Goal: Task Accomplishment & Management: Manage account settings

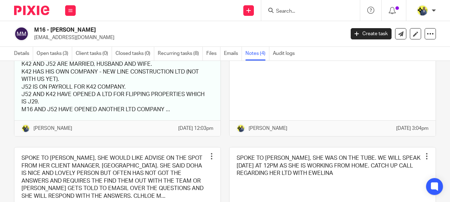
scroll to position [82, 0]
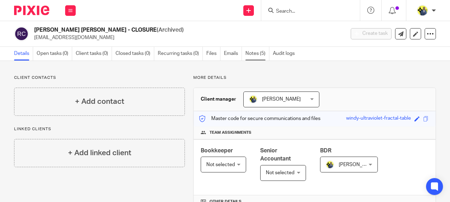
click at [261, 49] on link "Notes (5)" at bounding box center [257, 54] width 24 height 14
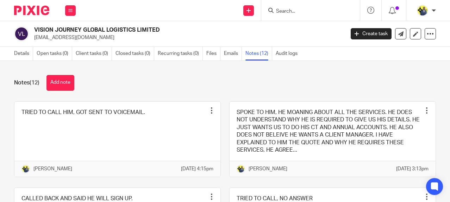
drag, startPoint x: 124, startPoint y: 81, endPoint x: 340, endPoint y: 76, distance: 215.8
click at [340, 76] on div "Notes (12) Add note" at bounding box center [225, 83] width 422 height 16
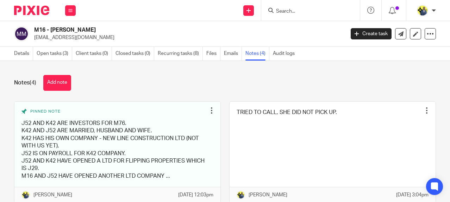
scroll to position [82, 0]
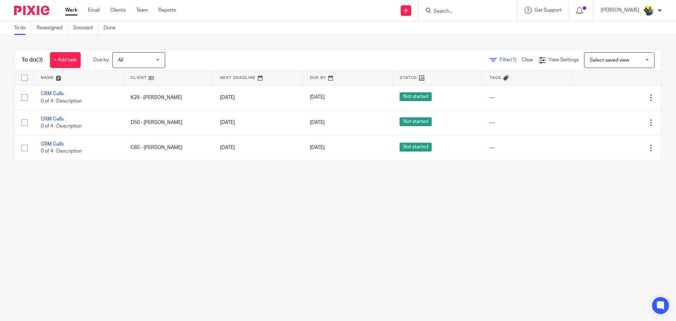
click at [456, 6] on form at bounding box center [470, 10] width 75 height 9
click at [456, 10] on input "Search" at bounding box center [464, 11] width 63 height 6
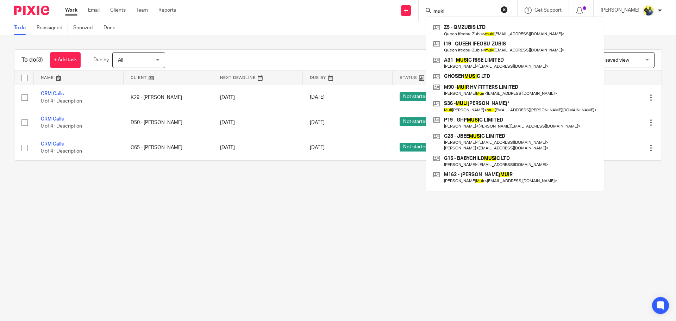
type input "muki"
click at [267, 9] on div "Send new email Create task Add client Request signature muki Z5 - QMZUBIS LTD Q…" at bounding box center [431, 10] width 489 height 21
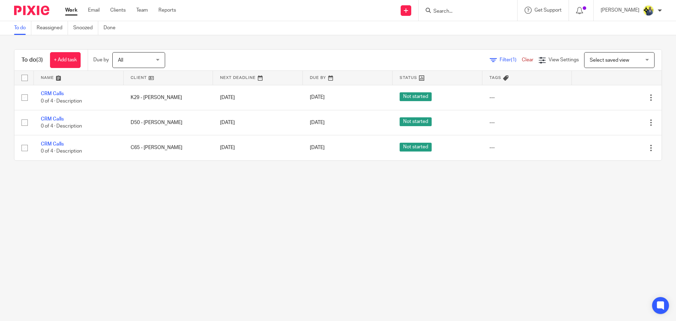
click at [452, 7] on form at bounding box center [470, 10] width 75 height 9
click at [455, 11] on input "Search" at bounding box center [464, 11] width 63 height 6
click at [459, 13] on input "Search" at bounding box center [464, 11] width 63 height 6
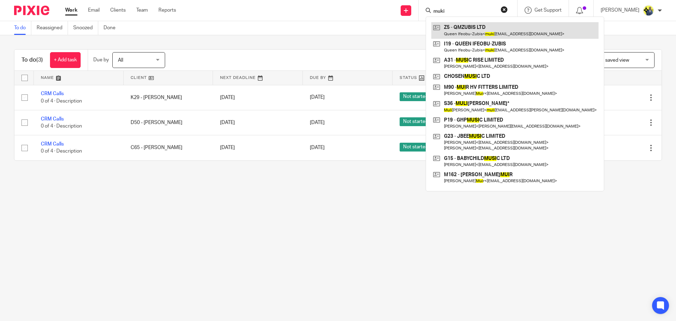
type input "muki"
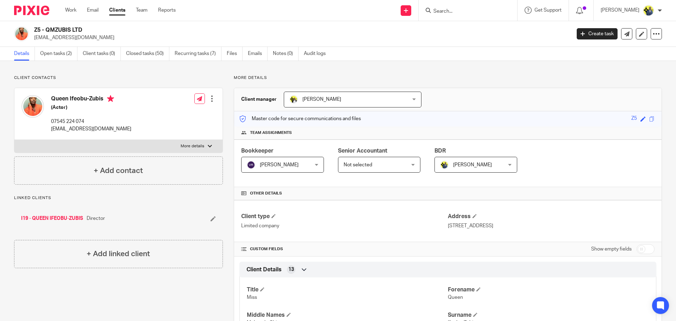
drag, startPoint x: 104, startPoint y: 96, endPoint x: 49, endPoint y: 94, distance: 54.9
click at [49, 94] on div "Queen Ifeobu-Zubis (Actor) 07545 224 074 [EMAIL_ADDRESS][DOMAIN_NAME]" at bounding box center [76, 114] width 110 height 44
copy h4 "Queen Ifeobu-Zubis"
click at [53, 215] on link "I19 - QUEEN IFEOBU-ZUBIS" at bounding box center [52, 218] width 62 height 7
click at [45, 217] on link "Z5 - QMZUBIS LTD" at bounding box center [42, 218] width 42 height 7
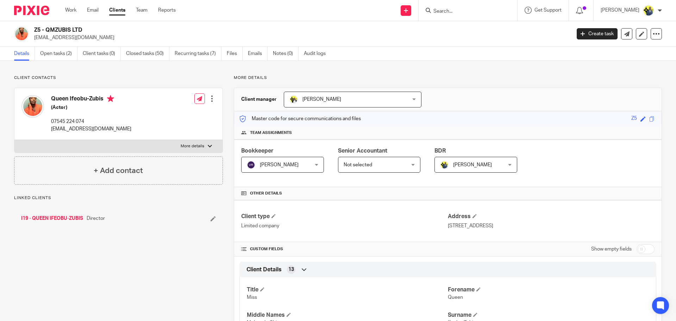
click at [65, 222] on link "I19 - QUEEN IFEOBU-ZUBIS" at bounding box center [52, 218] width 62 height 7
click at [287, 51] on link "Notes (7)" at bounding box center [286, 54] width 26 height 14
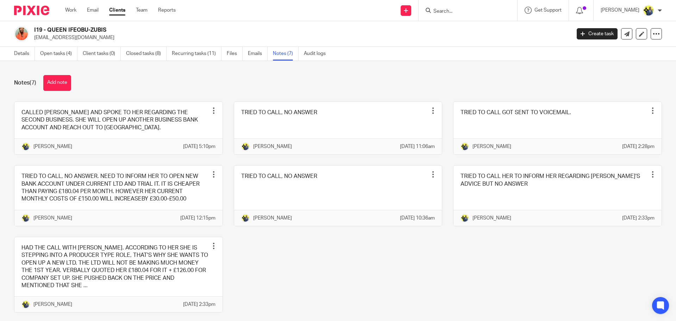
click at [602, 76] on div "Notes (7) Add note" at bounding box center [338, 83] width 648 height 16
click at [455, 12] on input "Search" at bounding box center [464, 11] width 63 height 6
type input "W4"
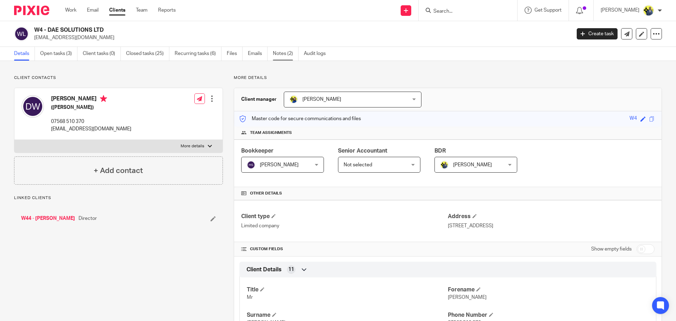
click at [285, 49] on link "Notes (2)" at bounding box center [286, 54] width 26 height 14
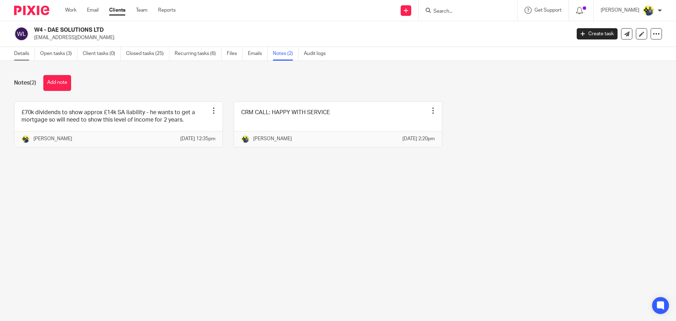
click at [17, 56] on link "Details" at bounding box center [24, 54] width 21 height 14
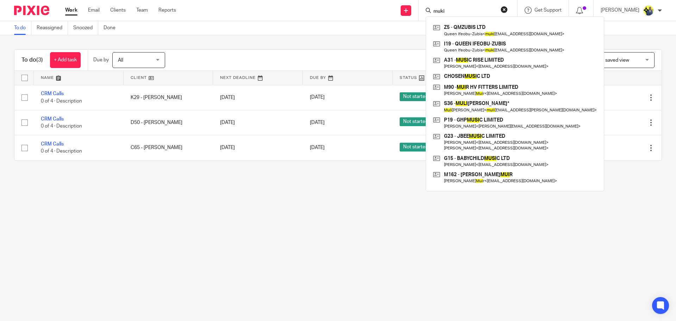
drag, startPoint x: 0, startPoint y: 0, endPoint x: 365, endPoint y: 256, distance: 445.2
click at [365, 256] on main "To do Reassigned Snoozed Done To do (3) + Add task Due by All All Today Tomorro…" at bounding box center [338, 160] width 676 height 321
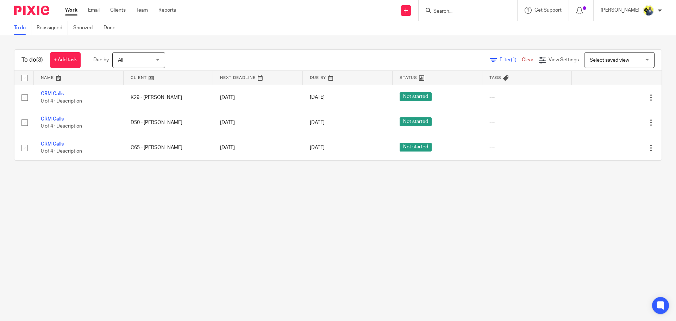
click at [449, 12] on input "Search" at bounding box center [464, 11] width 63 height 6
click at [449, 14] on input "Search" at bounding box center [464, 11] width 63 height 6
type input "K29"
click at [507, 9] on button "reset" at bounding box center [503, 9] width 7 height 7
click at [488, 13] on input "Search" at bounding box center [464, 11] width 63 height 6
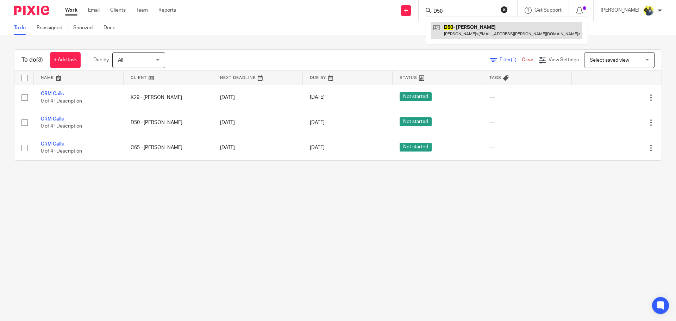
type input "D50"
drag, startPoint x: 457, startPoint y: 10, endPoint x: 351, endPoint y: 15, distance: 105.7
click at [351, 15] on div "Send new email Create task Add client Request signature D50 D50 - LIADAN DUNLEA…" at bounding box center [431, 10] width 489 height 21
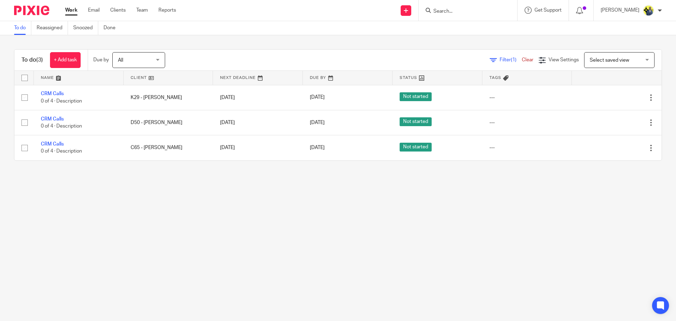
click at [460, 10] on input "Search" at bounding box center [464, 11] width 63 height 6
click at [481, 9] on input "C65" at bounding box center [464, 11] width 63 height 6
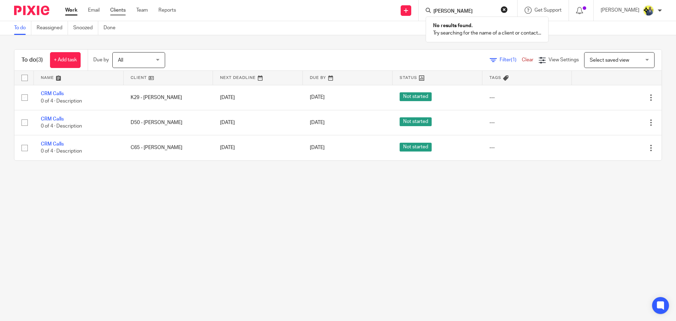
type input "JADE BUSOLA"
click at [115, 13] on link "Clients" at bounding box center [117, 10] width 15 height 7
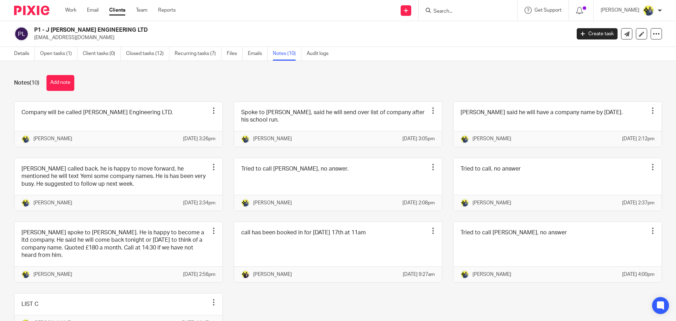
click at [119, 13] on link "Clients" at bounding box center [117, 10] width 16 height 7
click at [119, 11] on link "Clients" at bounding box center [117, 10] width 16 height 7
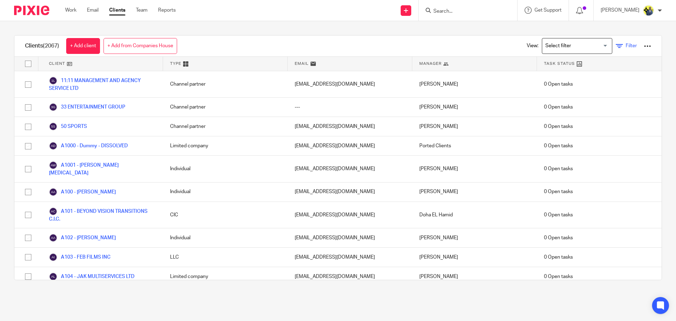
click at [625, 45] on span "Filter" at bounding box center [630, 45] width 11 height 5
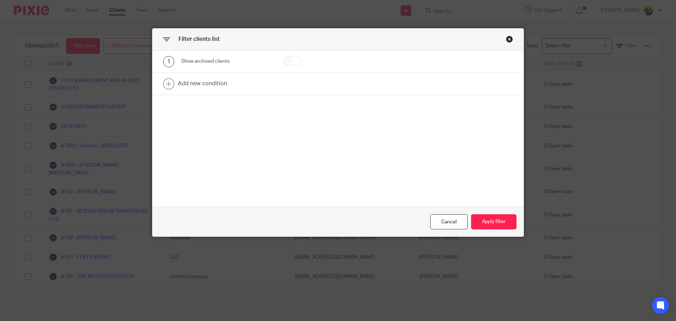
click at [290, 62] on input "checkbox" at bounding box center [292, 61] width 18 height 10
checkbox input "true"
click at [495, 217] on button "Apply filter" at bounding box center [493, 221] width 45 height 15
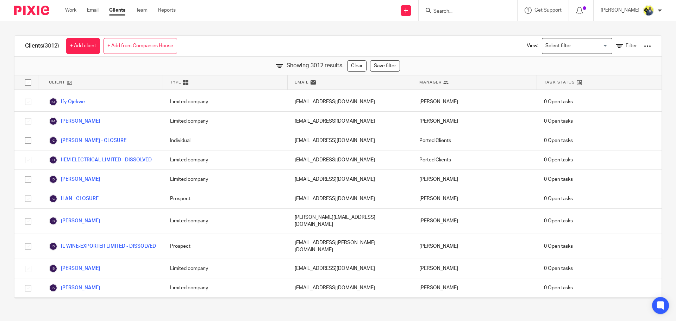
scroll to position [24174, 0]
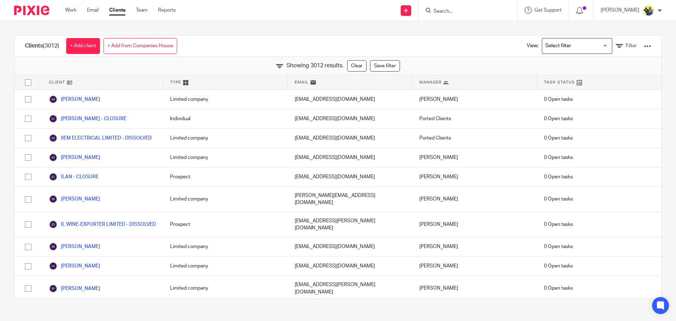
click at [453, 11] on input "Search" at bounding box center [464, 11] width 63 height 6
paste input "ANDRE WOOZ"
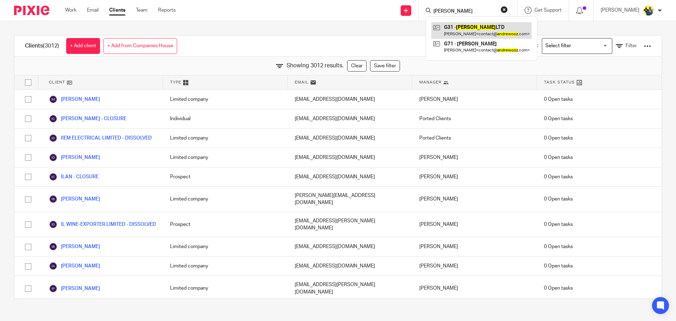
type input "ANDRE WOOZ"
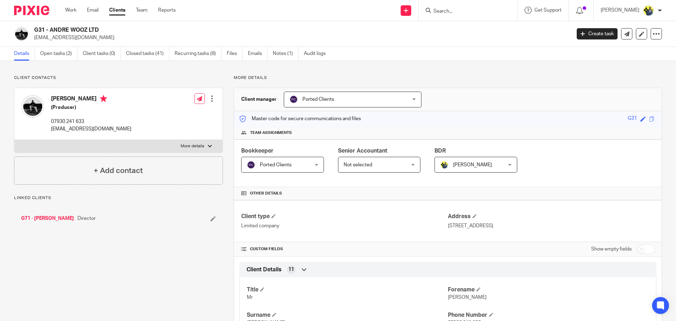
click at [39, 109] on img at bounding box center [32, 106] width 23 height 23
click at [284, 54] on link "Notes (1)" at bounding box center [286, 54] width 26 height 14
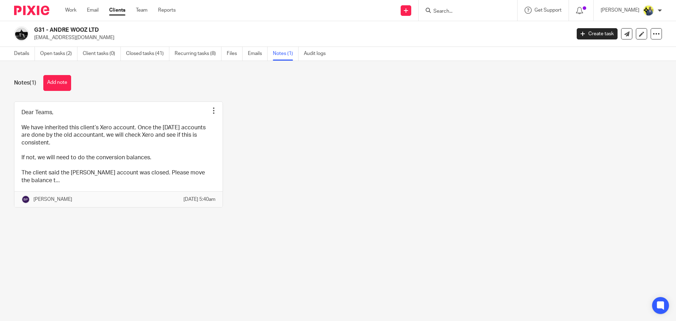
drag, startPoint x: 406, startPoint y: 125, endPoint x: 405, endPoint y: 120, distance: 4.7
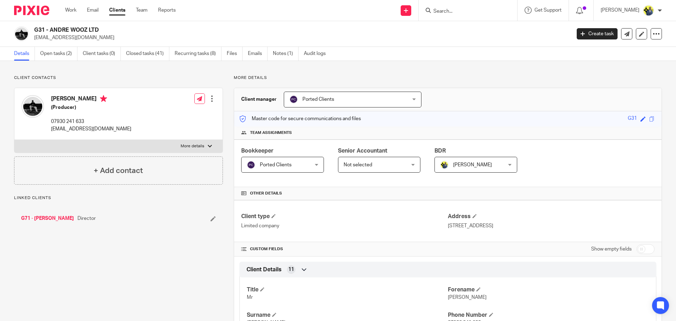
click at [48, 217] on link "G71 - [PERSON_NAME]" at bounding box center [47, 218] width 53 height 7
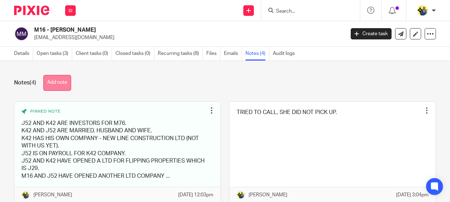
click at [58, 77] on button "Add note" at bounding box center [57, 83] width 28 height 16
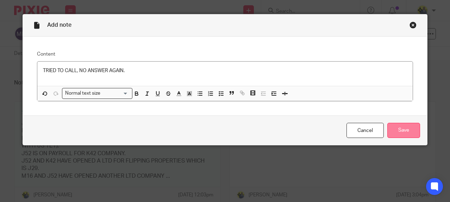
click at [387, 133] on input "Save" at bounding box center [403, 130] width 33 height 15
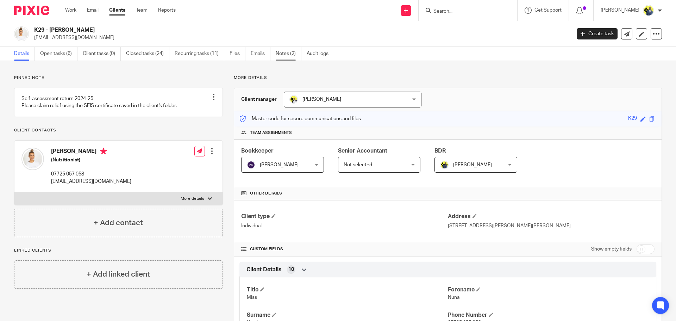
click at [288, 54] on link "Notes (2)" at bounding box center [289, 54] width 26 height 14
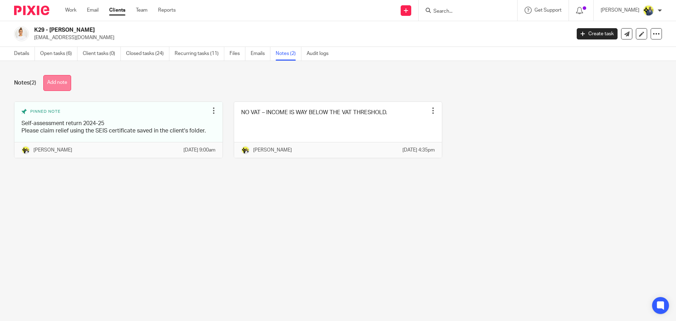
click at [63, 86] on button "Add note" at bounding box center [57, 83] width 28 height 16
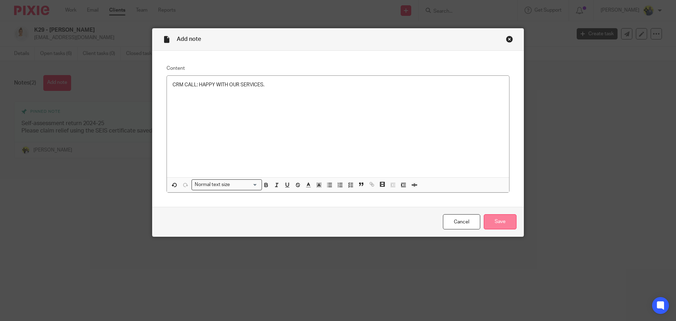
click at [502, 225] on input "Save" at bounding box center [500, 221] width 33 height 15
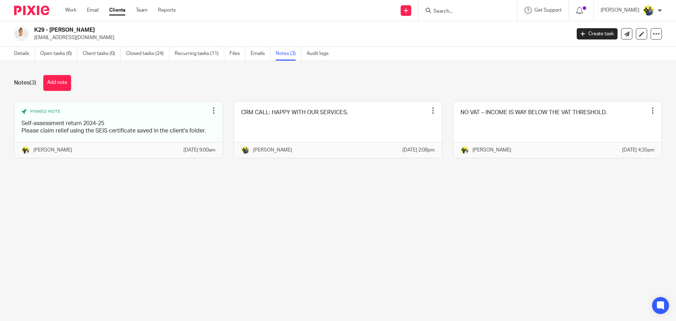
click at [416, 58] on div "Details Open tasks (6) Client tasks (0) Closed tasks (24) Recurring tasks (11) …" at bounding box center [338, 54] width 676 height 14
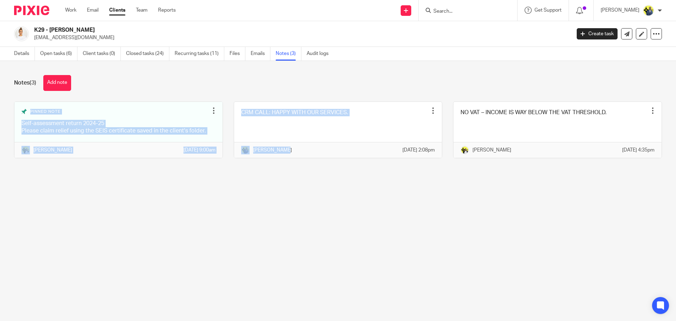
drag, startPoint x: 293, startPoint y: 67, endPoint x: 368, endPoint y: 209, distance: 160.9
click at [362, 207] on main "K29 - [PERSON_NAME] [EMAIL_ADDRESS][DOMAIN_NAME] Create task Update from Compan…" at bounding box center [338, 160] width 676 height 321
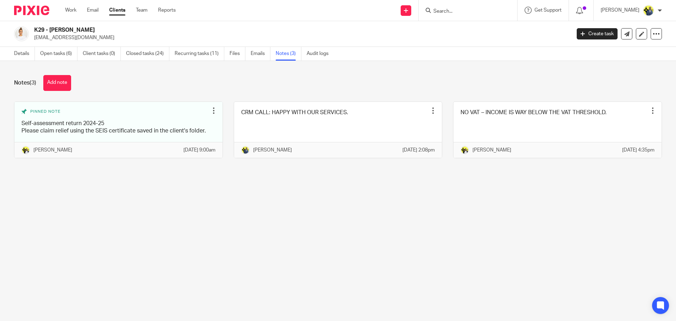
click at [437, 244] on main "K29 - [PERSON_NAME] [EMAIL_ADDRESS][DOMAIN_NAME] Create task Update from Compan…" at bounding box center [338, 160] width 676 height 321
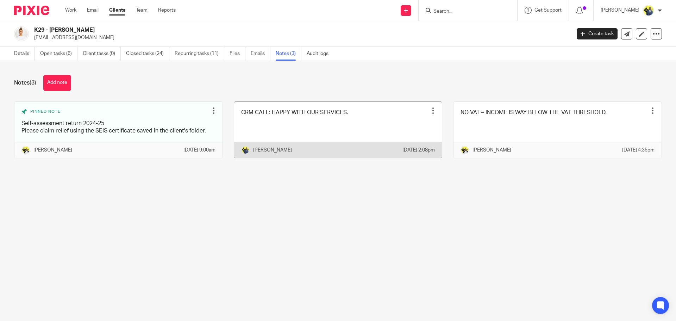
click at [366, 124] on link at bounding box center [338, 130] width 208 height 56
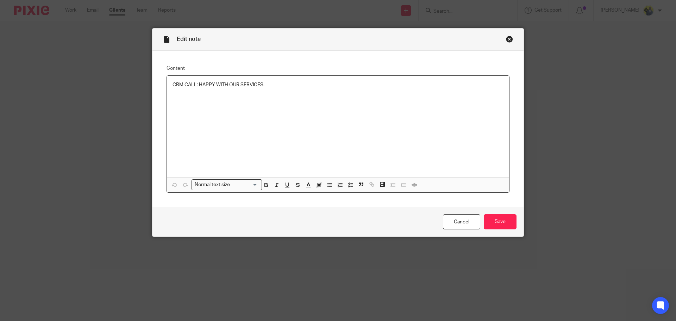
click at [299, 105] on div "CRM CALL: HAPPY WITH OUR SERVICES." at bounding box center [338, 126] width 342 height 101
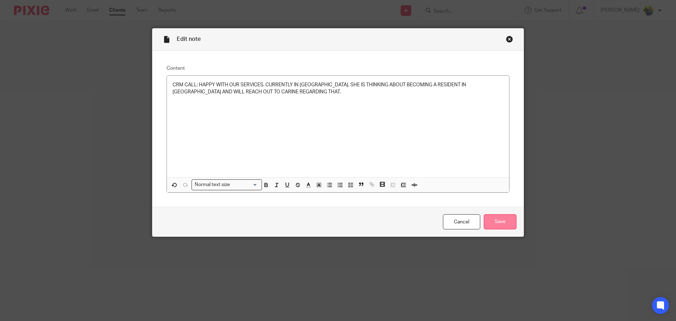
click at [509, 221] on input "Save" at bounding box center [500, 221] width 33 height 15
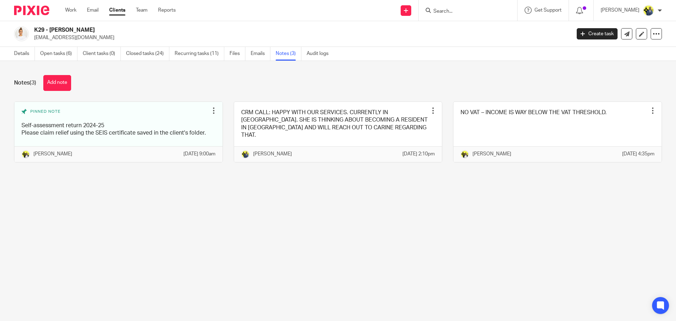
click at [184, 85] on div "Notes (3) Add note" at bounding box center [338, 83] width 648 height 16
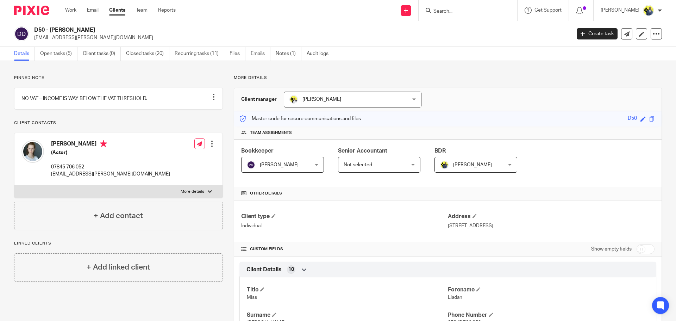
click at [285, 46] on main "D50 - [PERSON_NAME] [EMAIL_ADDRESS][PERSON_NAME][DOMAIN_NAME] Create task Updat…" at bounding box center [338, 160] width 676 height 321
click at [286, 49] on link "Notes (1)" at bounding box center [289, 54] width 26 height 14
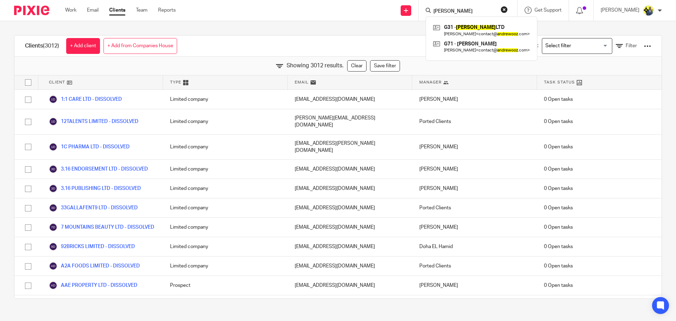
scroll to position [24174, 0]
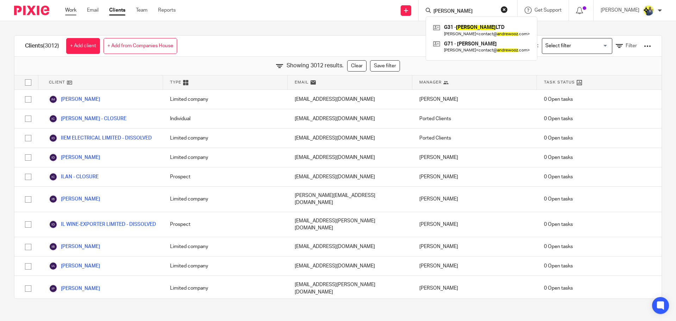
click at [69, 13] on link "Work" at bounding box center [70, 10] width 11 height 7
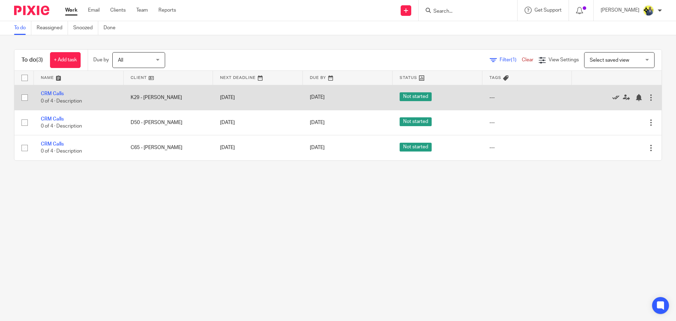
click at [612, 97] on icon at bounding box center [615, 97] width 7 height 7
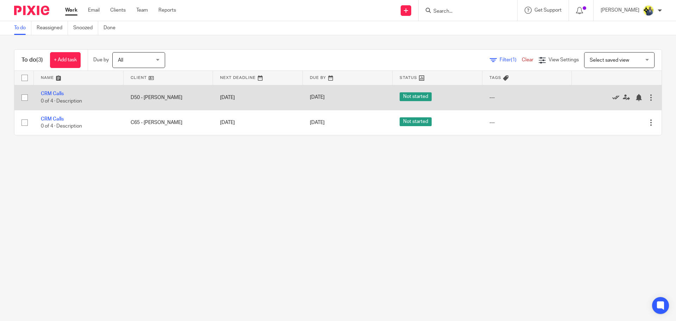
click at [612, 95] on icon at bounding box center [615, 97] width 7 height 7
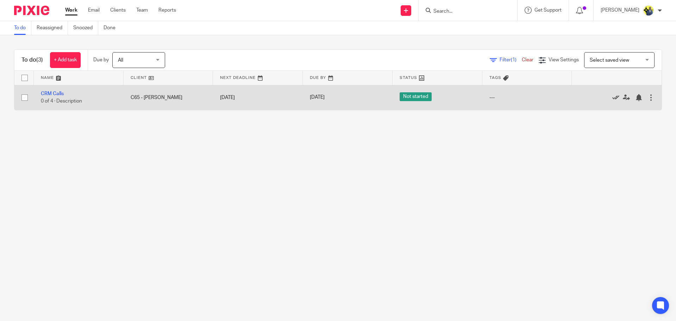
click at [612, 94] on icon at bounding box center [615, 97] width 7 height 7
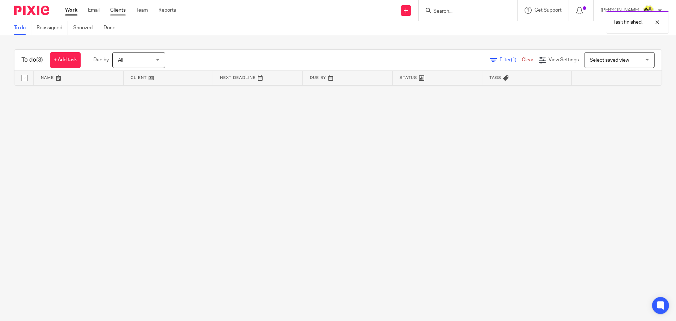
click at [122, 11] on link "Clients" at bounding box center [117, 10] width 15 height 7
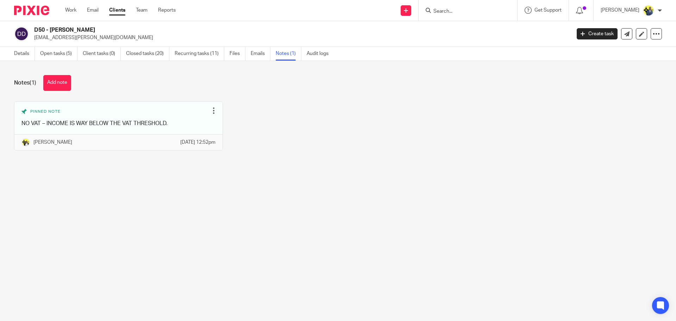
click at [52, 86] on button "Add note" at bounding box center [57, 83] width 28 height 16
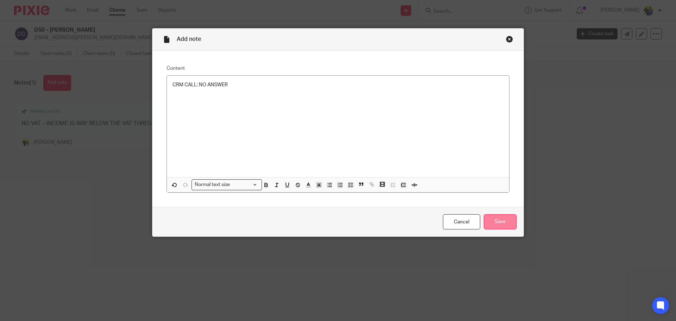
click at [508, 225] on input "Save" at bounding box center [500, 221] width 33 height 15
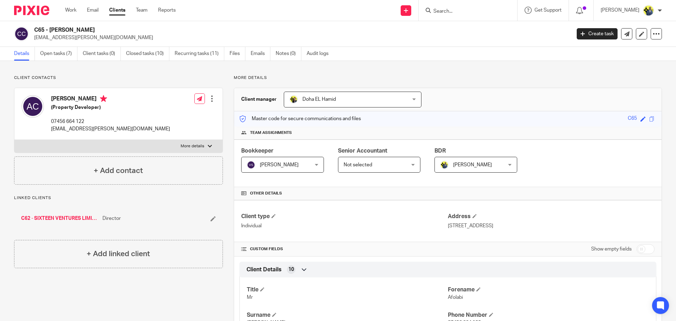
click at [66, 214] on div "C62 - SIXTEEN VENTURES LIMITED Director" at bounding box center [118, 218] width 209 height 21
click at [65, 219] on link "C62 - SIXTEEN VENTURES LIMITED" at bounding box center [60, 218] width 78 height 7
click at [284, 59] on link "Notes (2)" at bounding box center [283, 54] width 26 height 14
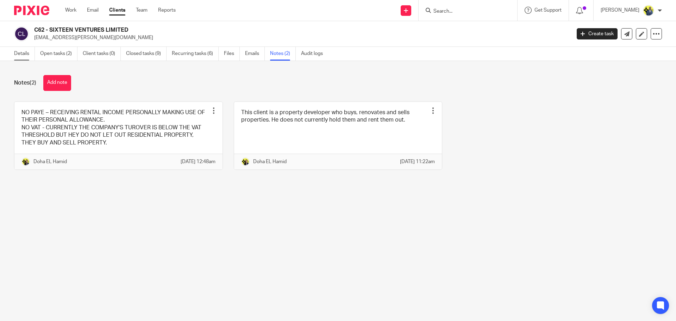
click at [20, 51] on link "Details" at bounding box center [24, 54] width 21 height 14
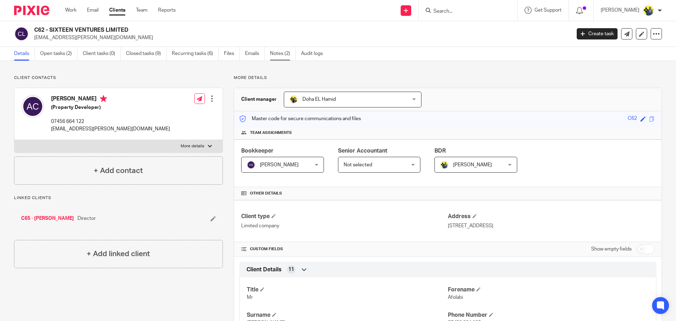
click at [278, 52] on link "Notes (2)" at bounding box center [283, 54] width 26 height 14
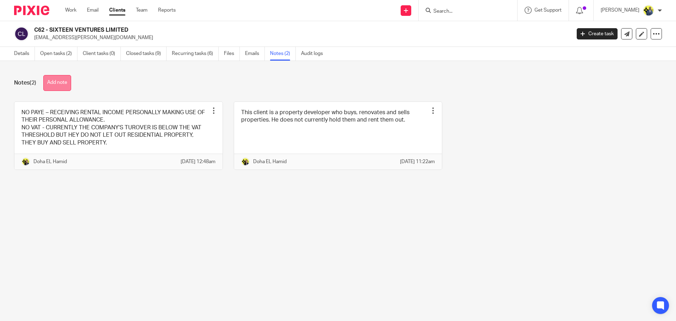
click at [61, 83] on button "Add note" at bounding box center [57, 83] width 28 height 16
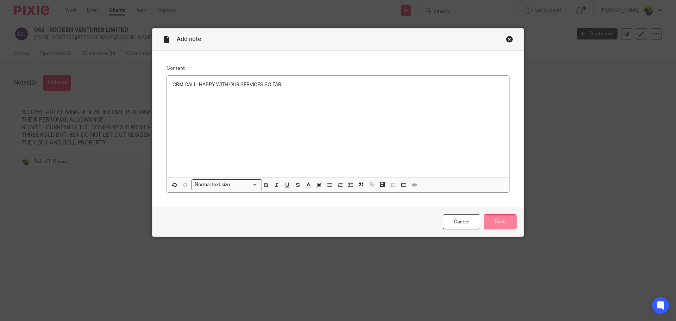
click at [490, 220] on input "Save" at bounding box center [500, 221] width 33 height 15
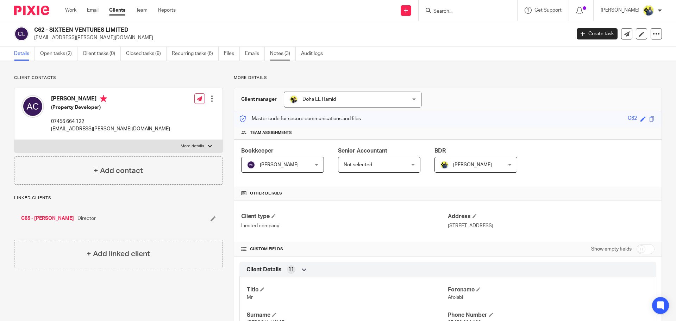
click at [282, 56] on link "Notes (3)" at bounding box center [283, 54] width 26 height 14
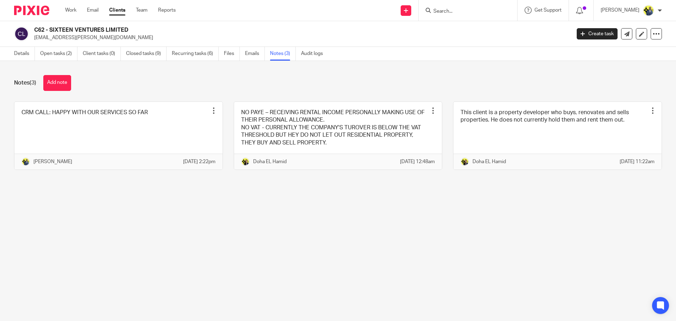
click at [275, 57] on link "Notes (3)" at bounding box center [283, 54] width 26 height 14
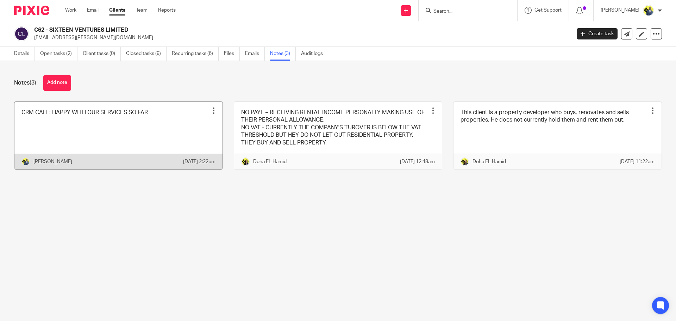
click at [132, 118] on link at bounding box center [118, 136] width 208 height 68
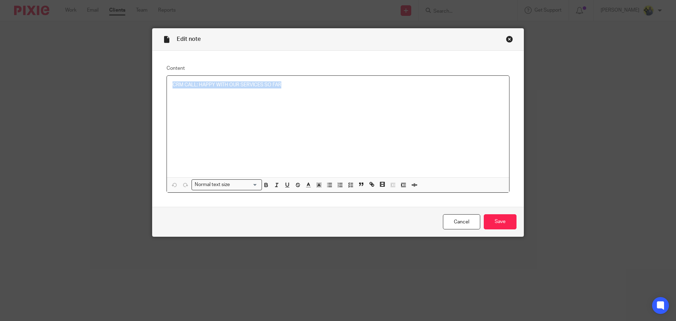
drag, startPoint x: 208, startPoint y: 77, endPoint x: 69, endPoint y: 77, distance: 139.0
click at [69, 77] on div "Edit note Content CRM CALL: HAPPY WITH OUR SERVICES SO FAR Normal text size Loa…" at bounding box center [338, 160] width 676 height 321
copy p "CRM CALL: HAPPY WITH OUR SERVICES SO FAR"
click at [508, 39] on div "Close this dialog window" at bounding box center [509, 39] width 7 height 7
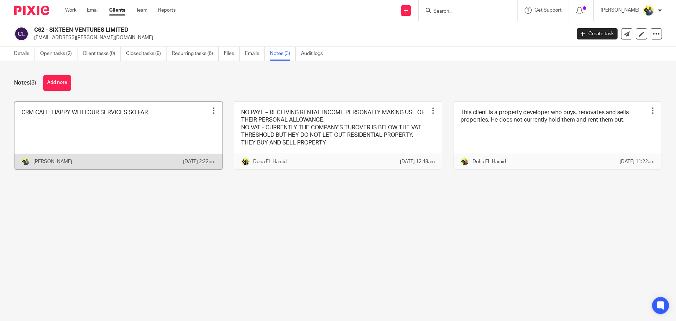
click at [210, 111] on div at bounding box center [213, 110] width 7 height 7
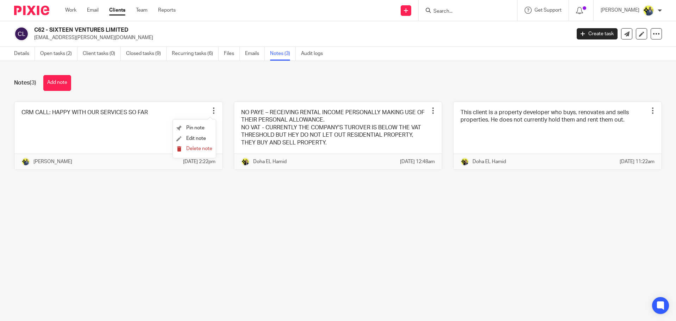
click at [193, 147] on span "Delete note" at bounding box center [199, 148] width 26 height 5
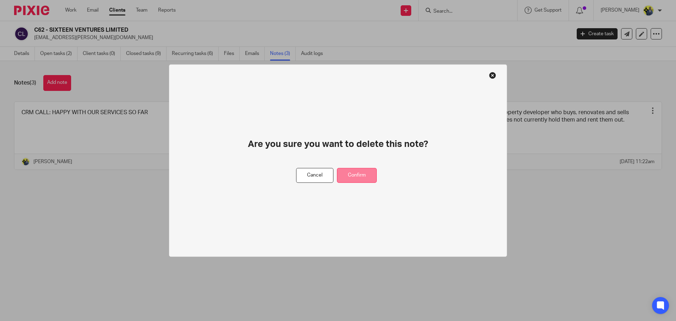
click at [355, 170] on button "Confirm" at bounding box center [357, 175] width 40 height 15
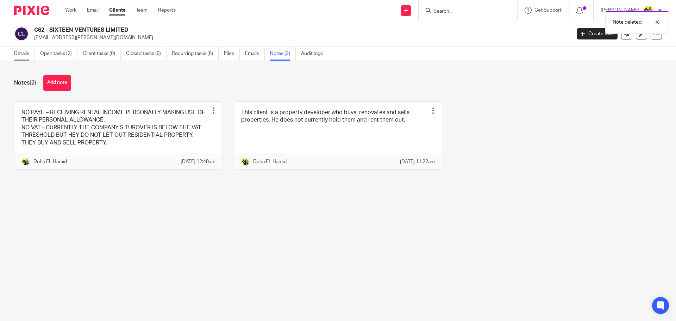
click at [23, 56] on link "Details" at bounding box center [24, 54] width 21 height 14
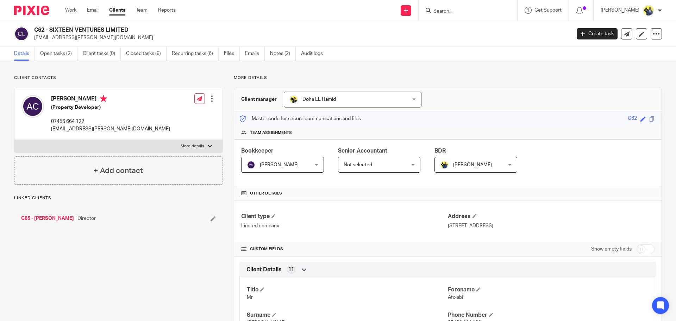
click at [47, 211] on div "C65 - [PERSON_NAME] Director" at bounding box center [118, 218] width 209 height 21
click at [52, 221] on link "C65 - [PERSON_NAME]" at bounding box center [47, 218] width 53 height 7
click at [284, 57] on link "Notes (0)" at bounding box center [289, 54] width 26 height 14
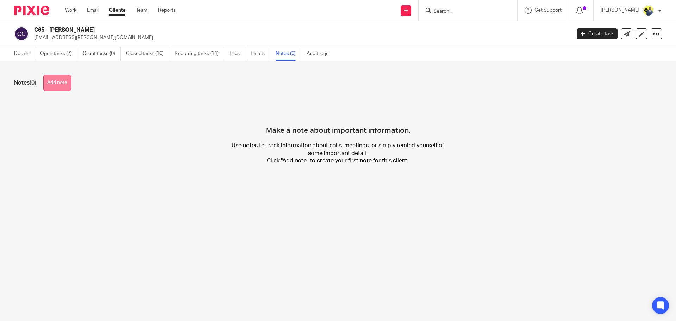
click at [53, 84] on button "Add note" at bounding box center [57, 83] width 28 height 16
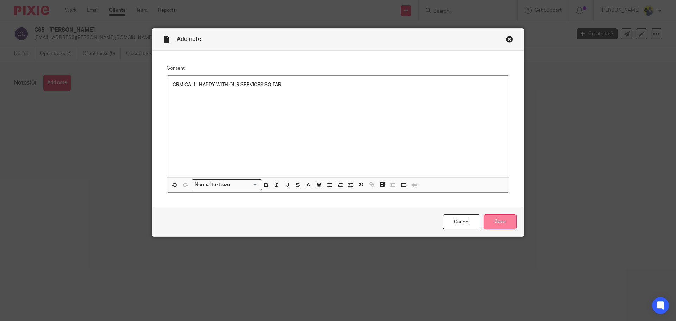
click at [498, 223] on input "Save" at bounding box center [500, 221] width 33 height 15
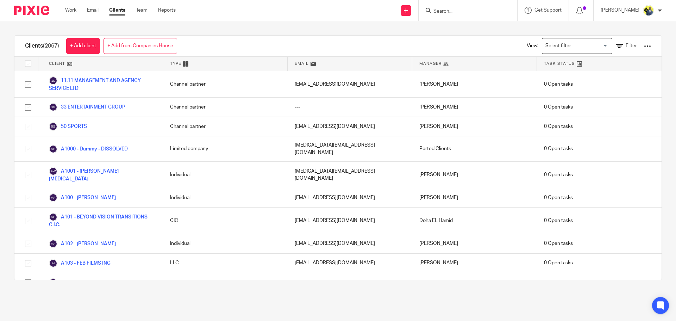
click at [555, 44] on input "Search for option" at bounding box center [575, 46] width 65 height 12
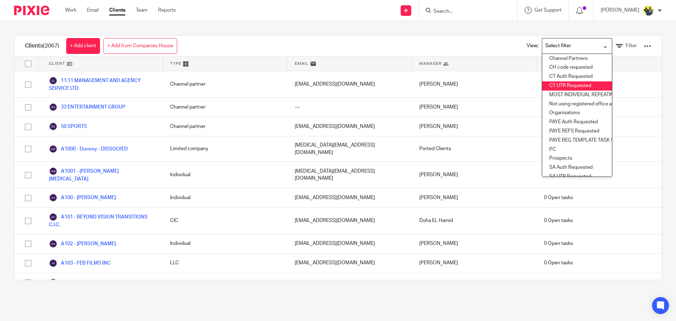
scroll to position [82, 0]
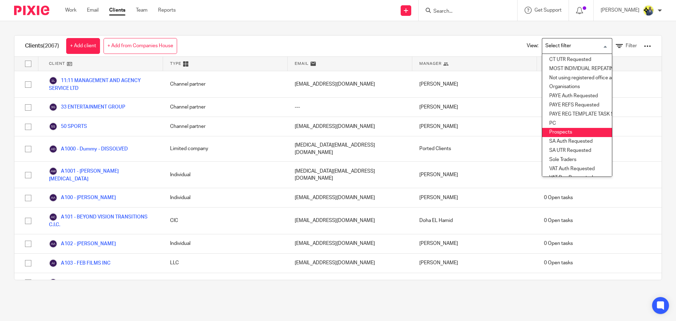
click at [557, 133] on li "Prospects" at bounding box center [577, 132] width 70 height 9
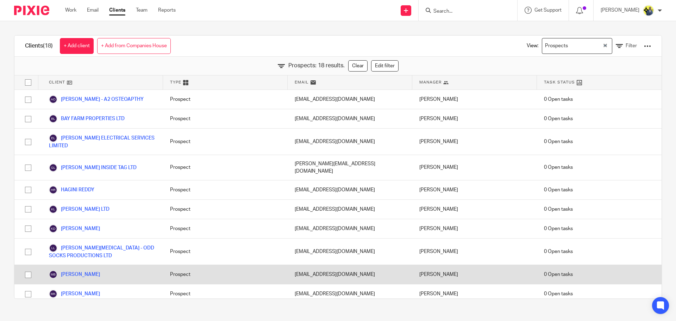
drag, startPoint x: 81, startPoint y: 246, endPoint x: 121, endPoint y: 273, distance: 48.7
click at [121, 273] on div "MARAIM BOLA" at bounding box center [100, 274] width 125 height 19
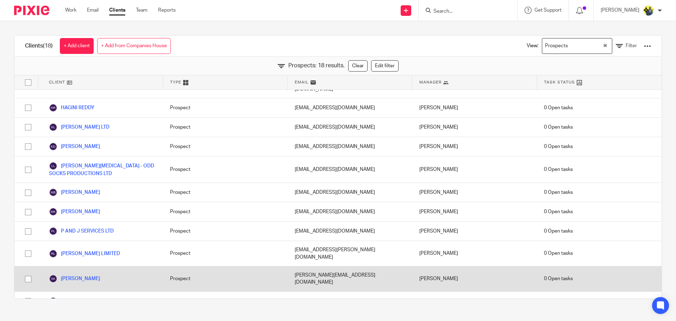
scroll to position [161, 0]
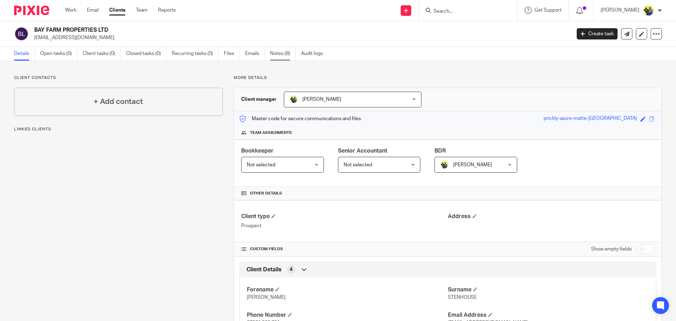
click at [275, 52] on link "Notes (8)" at bounding box center [283, 54] width 26 height 14
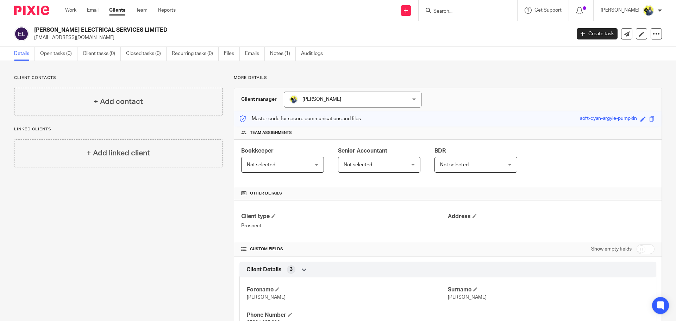
click at [118, 31] on h2 "EDWARD PEARCE ELECTRICAL SERVICES LIMITED" at bounding box center [246, 29] width 425 height 7
copy div "EDWARD PEARCE ELECTRICAL SERVICES LIMITED"
click at [475, 11] on input "Search" at bounding box center [464, 11] width 63 height 6
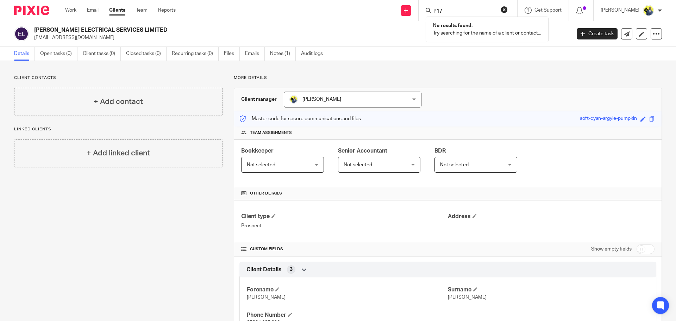
type input "P17"
drag, startPoint x: 185, startPoint y: 31, endPoint x: 34, endPoint y: 26, distance: 151.0
click at [34, 26] on h2 "EDWARD PEARCE ELECTRICAL SERVICES LIMITED" at bounding box center [246, 29] width 425 height 7
copy h2 "EDWARD PEARCE ELECTRICAL SERVICES LIMITED"
click at [460, 13] on input "Search" at bounding box center [464, 11] width 63 height 6
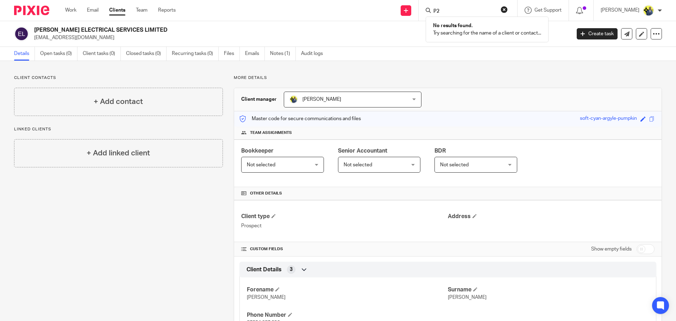
type input "P"
click at [128, 30] on h2 "EDWARD PEARCE ELECTRICAL SERVICES LIMITED" at bounding box center [246, 29] width 425 height 7
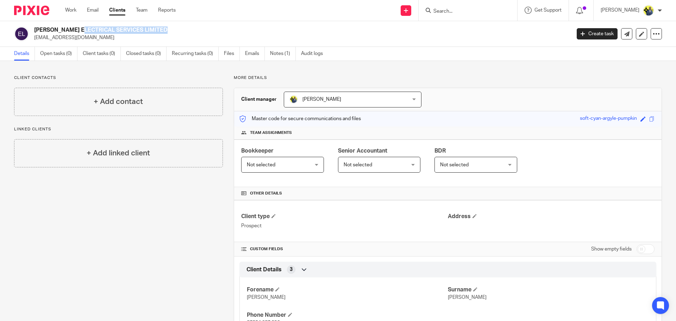
copy div "EDWARD PEARCE ELECTRICAL SERVICES LIMITED"
click at [448, 12] on input "Search" at bounding box center [464, 11] width 63 height 6
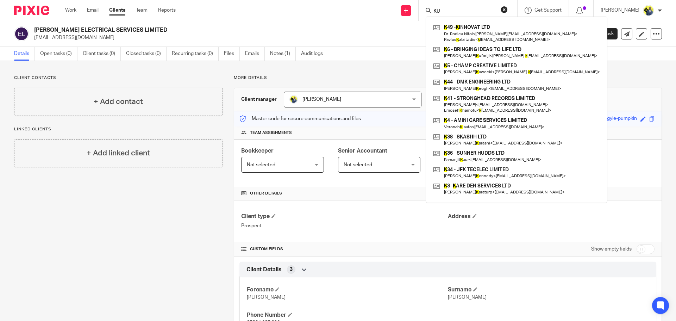
type input "K"
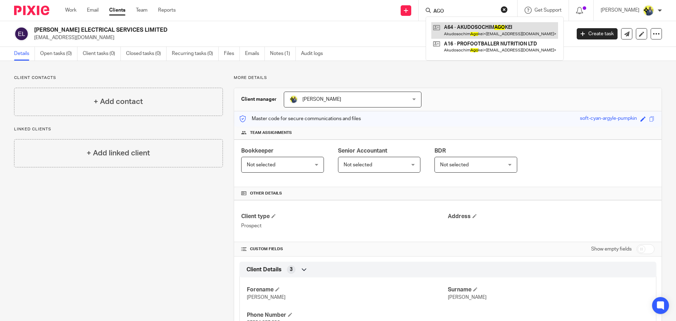
type input "AGO"
click at [49, 50] on link "Open tasks (0)" at bounding box center [58, 54] width 37 height 14
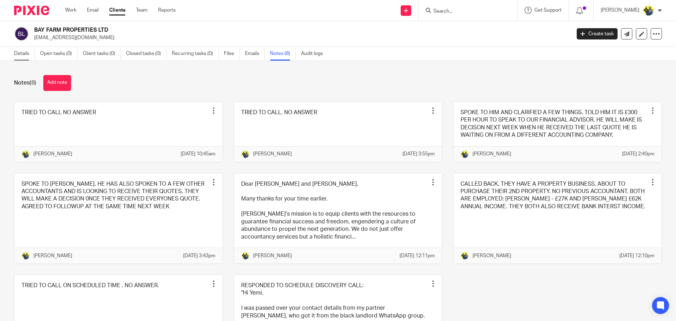
click at [19, 51] on link "Details" at bounding box center [24, 54] width 21 height 14
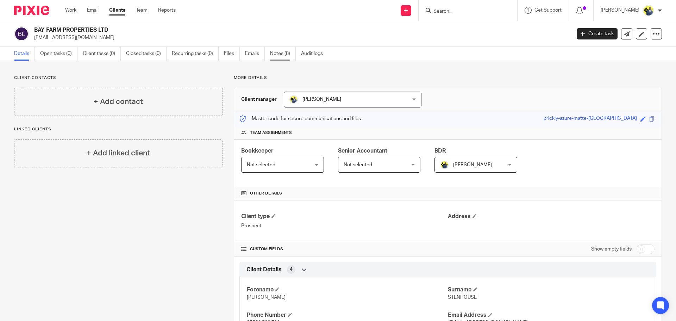
click at [286, 50] on link "Notes (8)" at bounding box center [283, 54] width 26 height 14
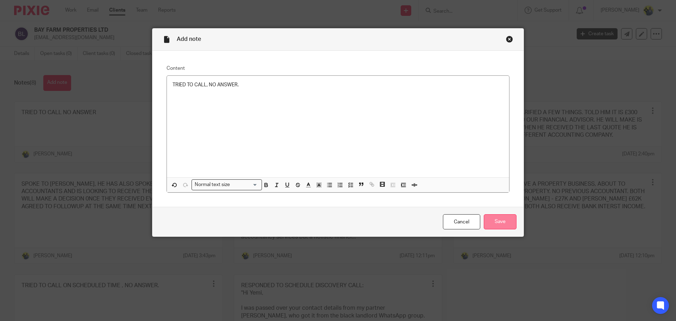
click at [498, 226] on input "Save" at bounding box center [500, 221] width 33 height 15
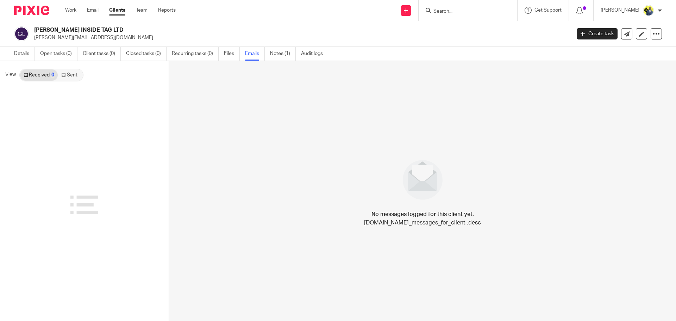
click at [272, 51] on link "Notes (1)" at bounding box center [283, 54] width 26 height 14
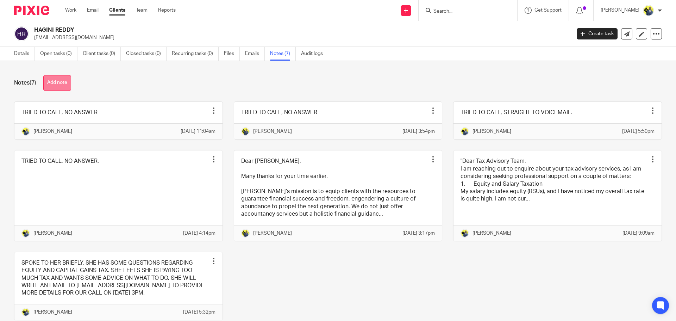
click at [61, 81] on button "Add note" at bounding box center [57, 83] width 28 height 16
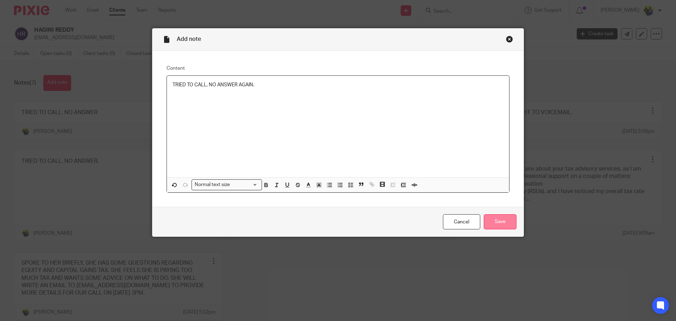
click at [495, 226] on input "Save" at bounding box center [500, 221] width 33 height 15
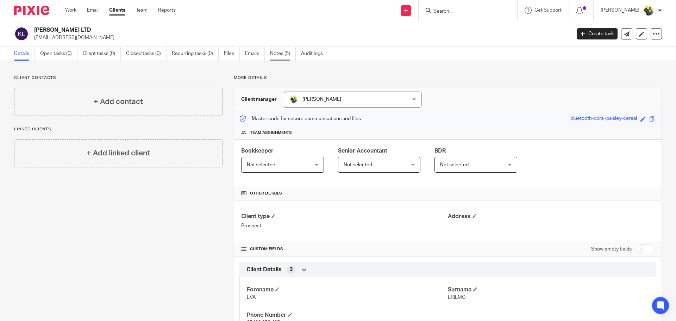
click at [284, 53] on link "Notes (5)" at bounding box center [283, 54] width 26 height 14
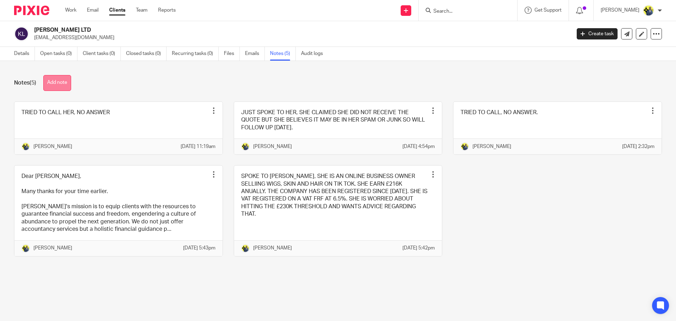
click at [63, 81] on button "Add note" at bounding box center [57, 83] width 28 height 16
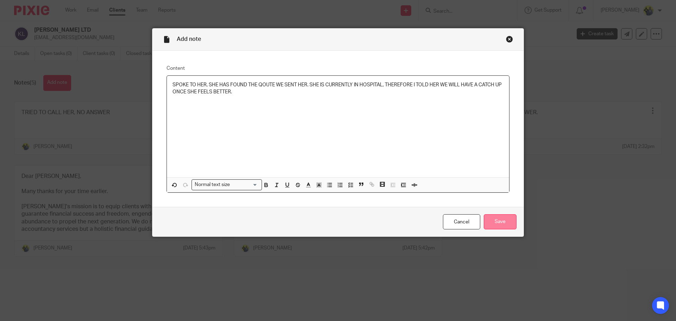
click at [503, 219] on input "Save" at bounding box center [500, 221] width 33 height 15
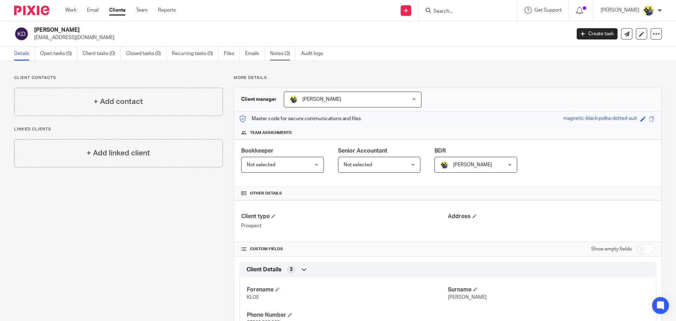
click at [282, 48] on link "Notes (3)" at bounding box center [283, 54] width 26 height 14
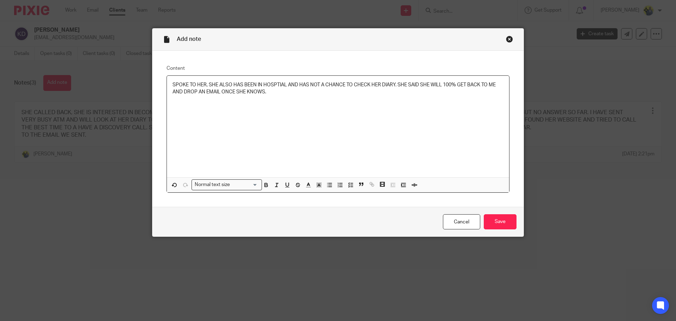
click at [527, 218] on div "Add note Content SPOKE TO HER, SHE ALSO HAS BEEN IN HOSPTIAL AND HAS NOT A CHAN…" at bounding box center [338, 160] width 676 height 321
click at [504, 217] on input "Save" at bounding box center [500, 221] width 33 height 15
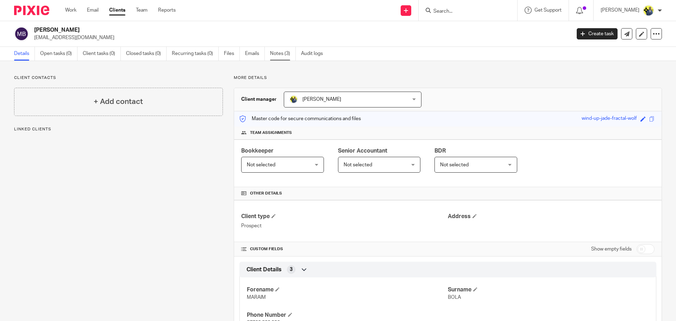
click at [275, 51] on link "Notes (3)" at bounding box center [283, 54] width 26 height 14
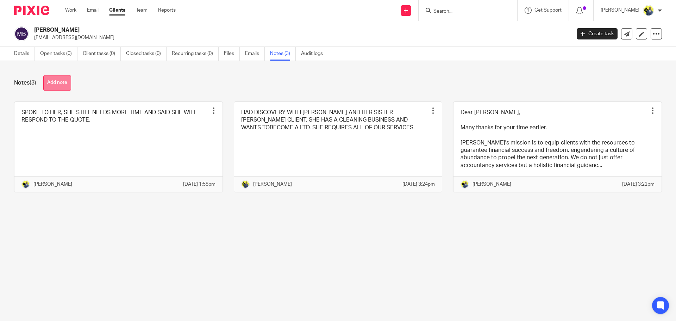
click at [59, 80] on button "Add note" at bounding box center [57, 83] width 28 height 16
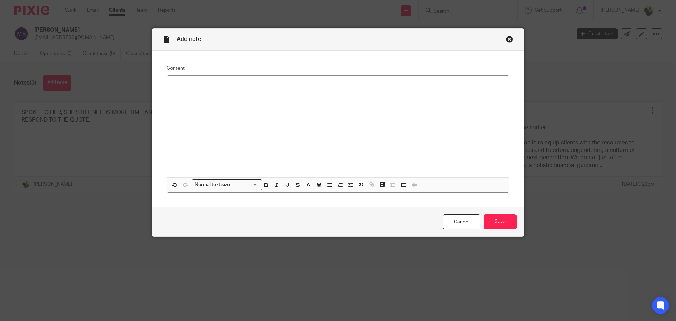
click at [506, 39] on div "Close this dialog window" at bounding box center [509, 39] width 7 height 7
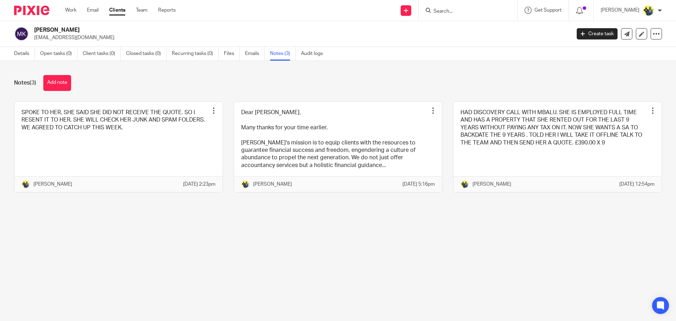
click at [61, 74] on div "Notes (3) Add note SPOKE TO HER, SHE SAID SHE DID NOT RECEIVE THE QUOTE. SO I R…" at bounding box center [338, 139] width 676 height 156
click at [58, 77] on button "Add note" at bounding box center [57, 83] width 28 height 16
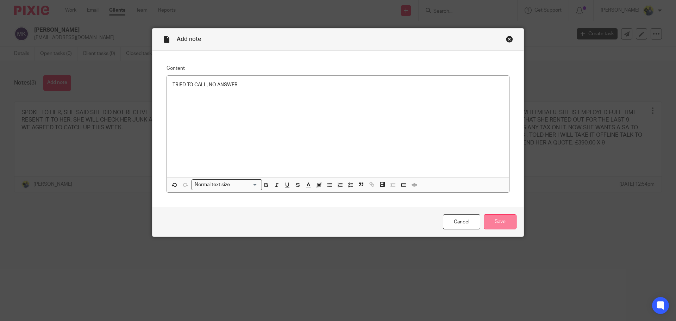
click at [491, 223] on input "Save" at bounding box center [500, 221] width 33 height 15
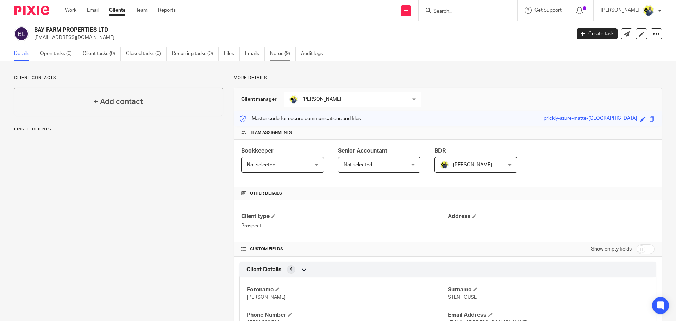
click at [274, 55] on link "Notes (9)" at bounding box center [283, 54] width 26 height 14
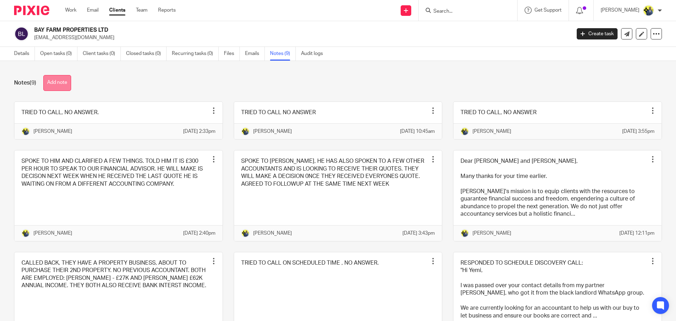
click at [55, 81] on button "Add note" at bounding box center [57, 83] width 28 height 16
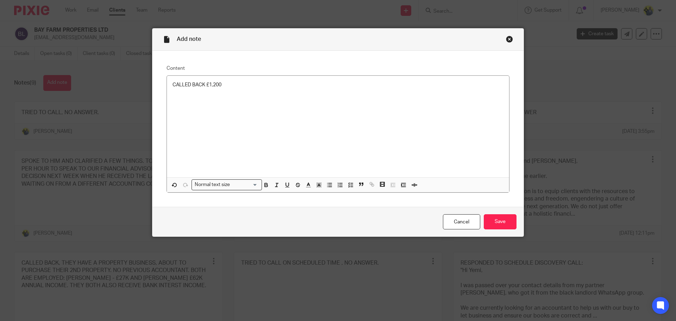
click at [205, 87] on p "CALLED BACK £1,200" at bounding box center [337, 84] width 331 height 7
click at [202, 82] on p "CALLED BACK £1,200" at bounding box center [337, 84] width 331 height 7
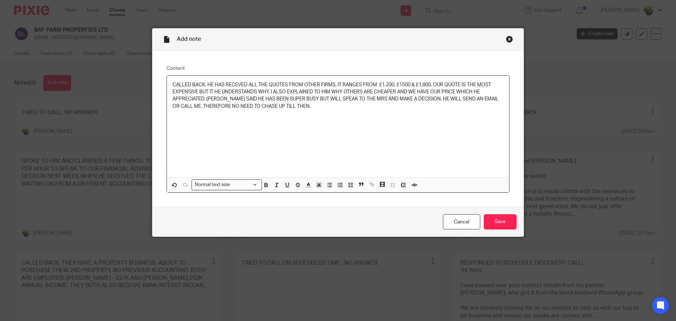
click at [403, 92] on p "CALLED BACK, HE HAS RECEVED ALL THE QUOTES FROM OTHER FIRMS. IT RANGES FROM £1,…" at bounding box center [337, 95] width 331 height 29
click at [408, 92] on p "CALLED BACK, HE HAS RECEVED ALL THE QUOTES FROM OTHER FIRMS. IT RANGES FROM £1,…" at bounding box center [337, 95] width 331 height 29
click at [411, 98] on p "CALLED BACK, HE HAS RECEVED ALL THE QUOTES FROM OTHER FIRMS. IT RANGES FROM £1,…" at bounding box center [337, 95] width 331 height 29
click at [507, 224] on input "Save" at bounding box center [500, 221] width 33 height 15
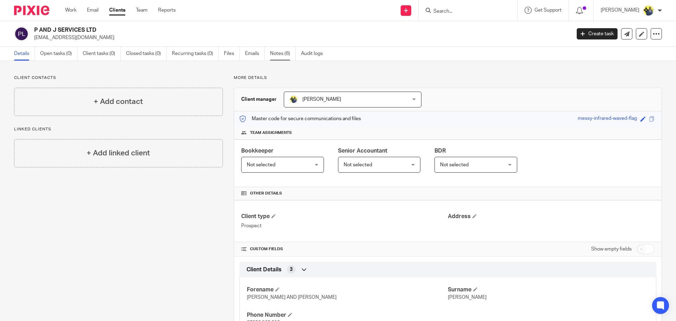
click at [281, 57] on link "Notes (6)" at bounding box center [283, 54] width 26 height 14
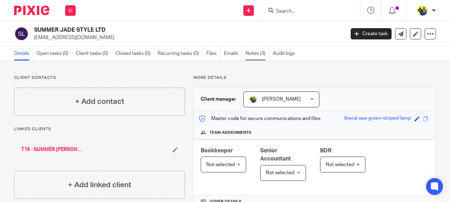
click at [258, 50] on link "Notes (3)" at bounding box center [257, 54] width 24 height 14
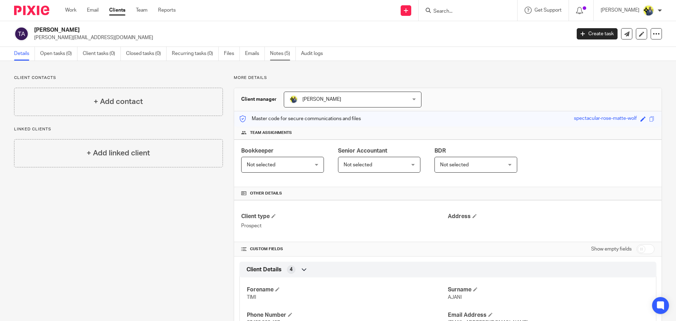
click at [281, 53] on link "Notes (5)" at bounding box center [283, 54] width 26 height 14
click at [290, 55] on link "Notes (6)" at bounding box center [283, 54] width 26 height 14
click at [290, 62] on div "Client contacts + Add contact Linked clients + Add linked client More details C…" at bounding box center [338, 261] width 676 height 401
click at [283, 53] on link "Notes (12)" at bounding box center [284, 54] width 29 height 14
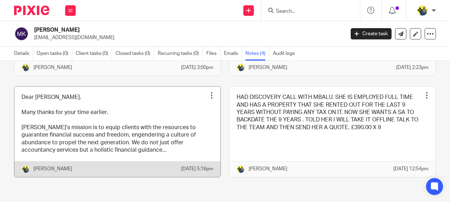
scroll to position [94, 0]
click at [123, 133] on link at bounding box center [117, 132] width 206 height 90
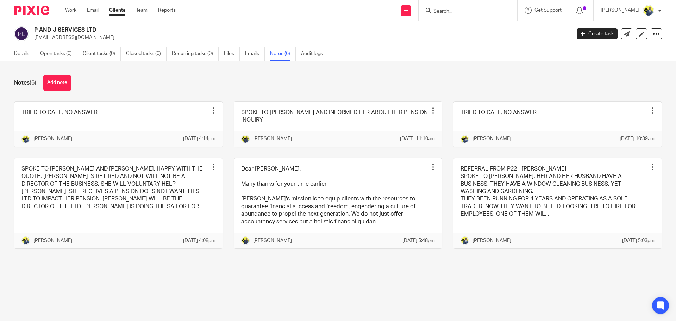
click at [328, 77] on div "Notes (6) Add note" at bounding box center [338, 83] width 648 height 16
click at [58, 84] on button "Add note" at bounding box center [57, 83] width 28 height 16
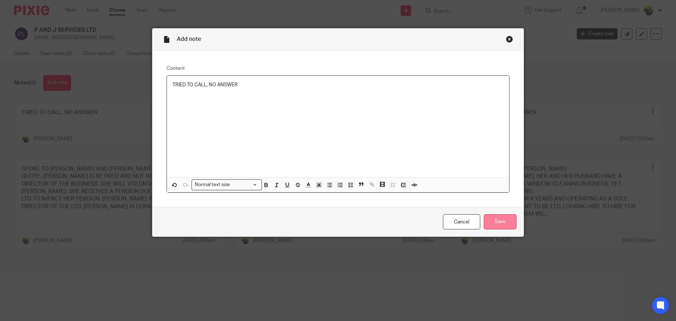
click at [494, 219] on input "Save" at bounding box center [500, 221] width 33 height 15
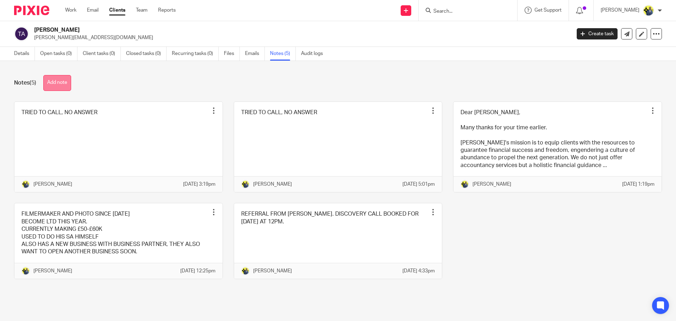
click at [67, 88] on button "Add note" at bounding box center [57, 83] width 28 height 16
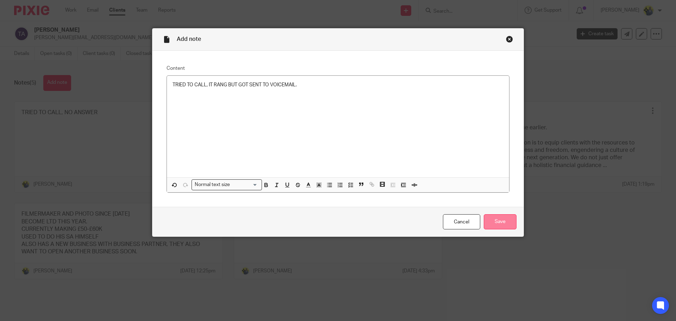
click at [502, 224] on input "Save" at bounding box center [500, 221] width 33 height 15
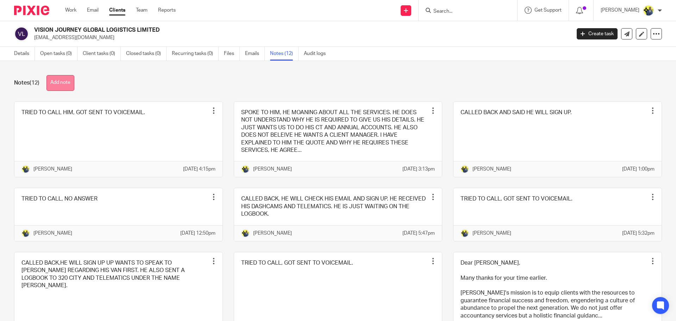
click at [67, 81] on button "Add note" at bounding box center [60, 83] width 28 height 16
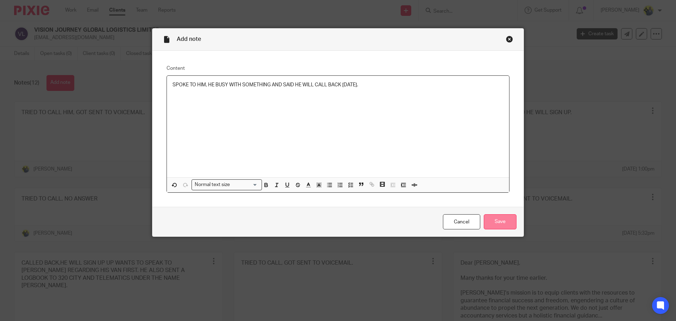
click at [503, 222] on input "Save" at bounding box center [500, 221] width 33 height 15
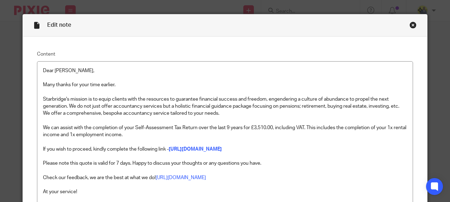
click at [411, 26] on div "Close this dialog window" at bounding box center [412, 24] width 7 height 7
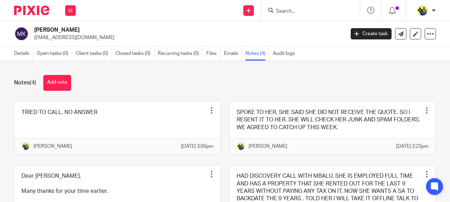
click at [59, 81] on button "Add note" at bounding box center [57, 83] width 28 height 16
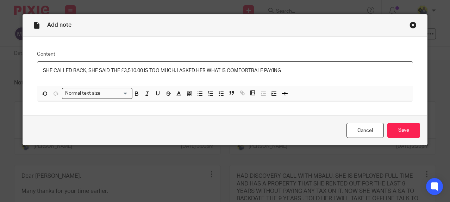
click at [265, 70] on p "SHE CALLED BACK, SHE SAID THE £3,510.00 IS TOO MUCH. I ASKED HER WHAT IS COMFOR…" at bounding box center [225, 70] width 364 height 7
click at [219, 69] on p "SHE CALLED BACK, SHE SAID THE £3,510.00 IS TOO MUCH. I ASKED HER WHAT IS COMFOR…" at bounding box center [225, 70] width 364 height 7
click at [226, 67] on div "SHE CALLED BACK, SHE SAID THE £3,510.00 IS TOO MUCH. I ASKED HER WHAT IS COMFOR…" at bounding box center [224, 74] width 375 height 24
click at [294, 70] on p "SHE CALLED BACK, SHE SAID THE £3,510.00 IS TOO MUCH. I ASKED HER WHAT IS SHE CO…" at bounding box center [225, 70] width 364 height 7
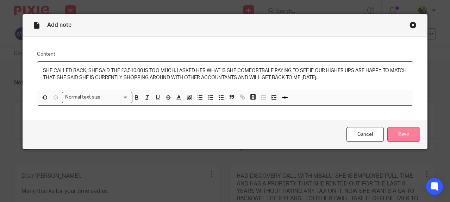
click at [404, 134] on input "Save" at bounding box center [403, 134] width 33 height 15
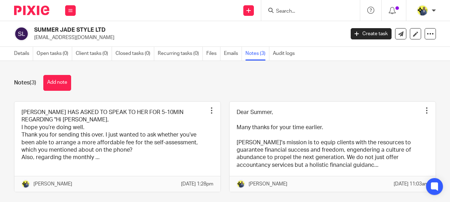
click at [60, 78] on button "Add note" at bounding box center [57, 83] width 28 height 16
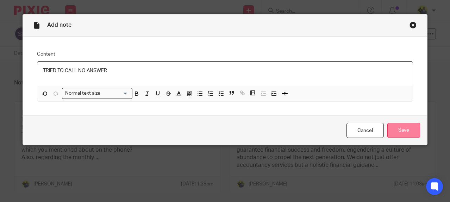
click at [392, 126] on input "Save" at bounding box center [403, 130] width 33 height 15
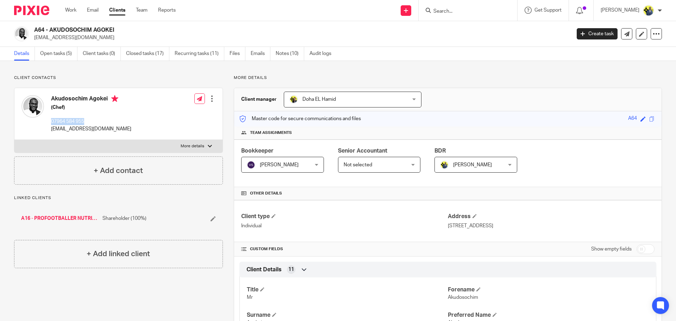
drag, startPoint x: 88, startPoint y: 123, endPoint x: 54, endPoint y: 121, distance: 33.9
click at [52, 122] on p "07964 584 955" at bounding box center [91, 121] width 80 height 7
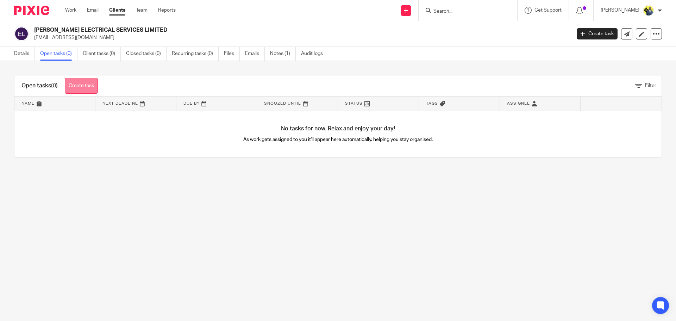
click at [91, 88] on link "Create task" at bounding box center [81, 86] width 33 height 16
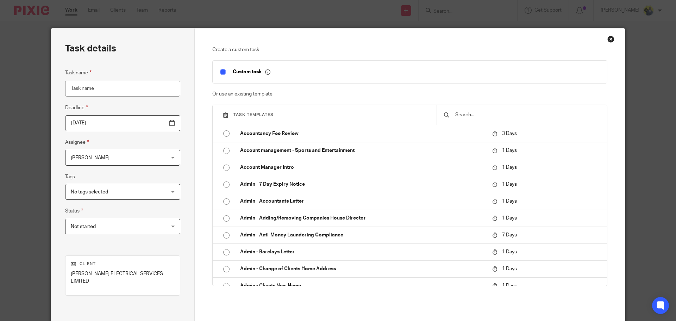
click at [466, 112] on input "text" at bounding box center [526, 115] width 145 height 8
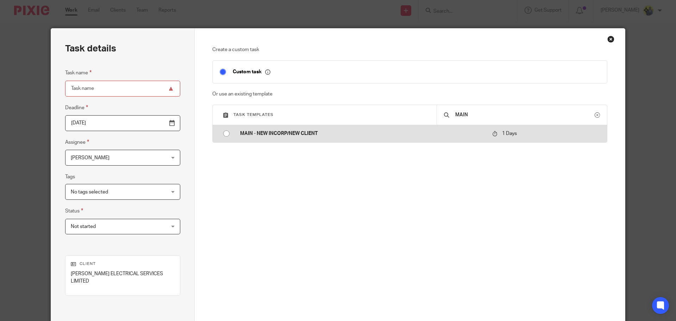
type input "MAIN"
click at [299, 133] on p "MAIN - NEW INCORP/NEW CLIENT" at bounding box center [362, 133] width 245 height 7
type input "2025-09-26"
type input "MAIN - NEW INCORP/NEW CLIENT"
checkbox input "false"
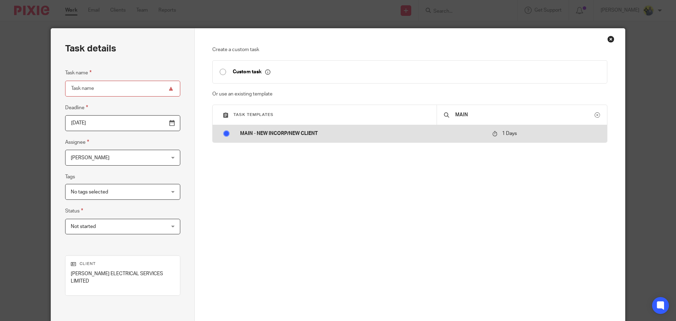
radio input "true"
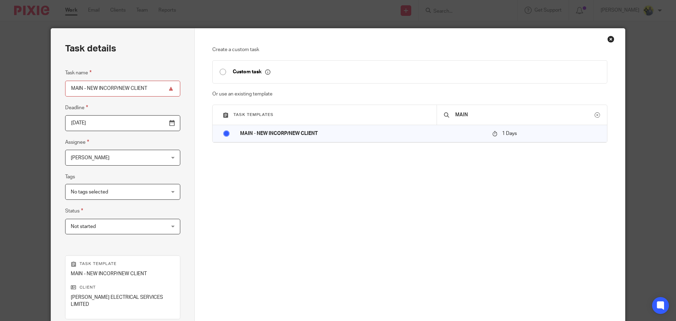
scroll to position [102, 0]
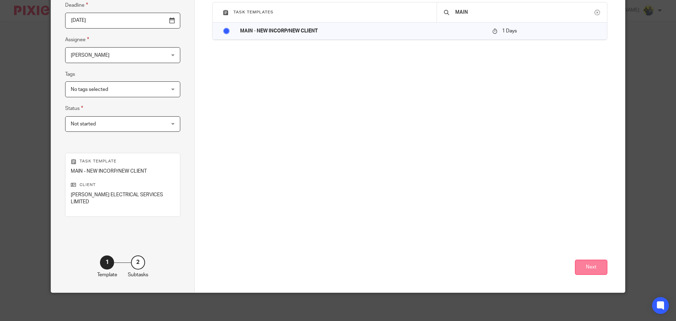
click at [593, 270] on button "Next" at bounding box center [591, 266] width 32 height 15
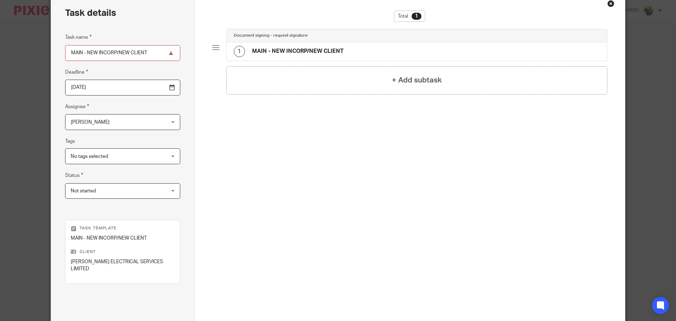
scroll to position [0, 0]
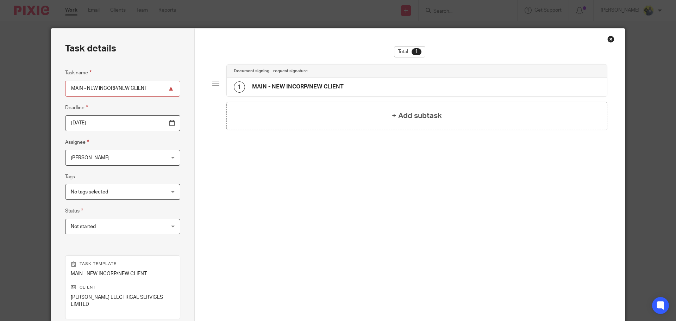
click at [281, 85] on h4 "MAIN - NEW INCORP/NEW CLIENT" at bounding box center [298, 86] width 92 height 7
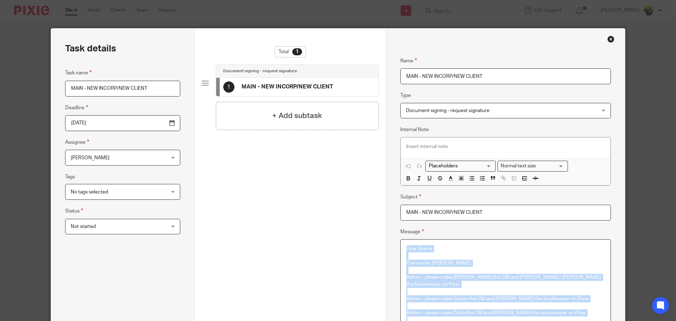
drag, startPoint x: 443, startPoint y: 209, endPoint x: 347, endPoint y: -36, distance: 263.0
click at [347, 0] on html "Work Email Clients Team Reports Work Email Clients Team Reports Settings Send n…" at bounding box center [338, 160] width 676 height 321
copy div "Dear Teams, Comms for Dennis. Admin – please make Bobo the CM and Abhay / Harsh…"
click at [611, 37] on div "Close this dialog window" at bounding box center [610, 39] width 7 height 7
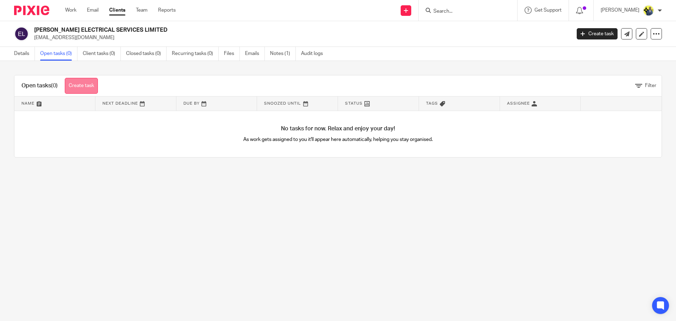
click at [89, 84] on link "Create task" at bounding box center [81, 86] width 33 height 16
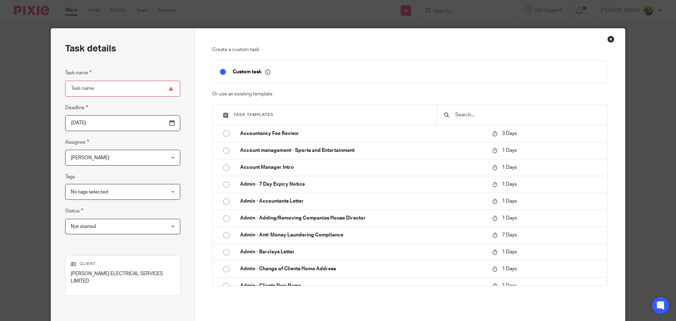
click at [467, 112] on input "text" at bounding box center [526, 115] width 145 height 8
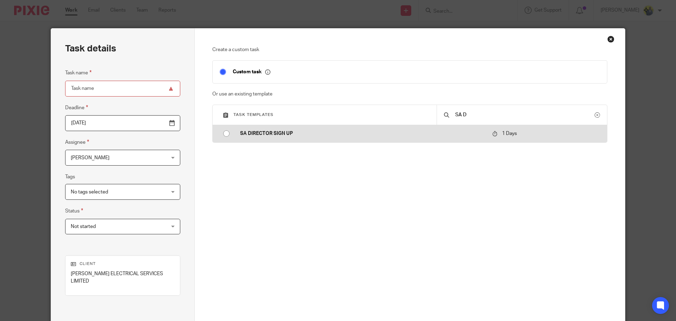
type input "SA D"
click at [267, 133] on p "SA DIRECTOR SIGN UP" at bounding box center [362, 133] width 245 height 7
type input "2025-09-26"
type input "SA DIRECTOR SIGN UP"
checkbox input "false"
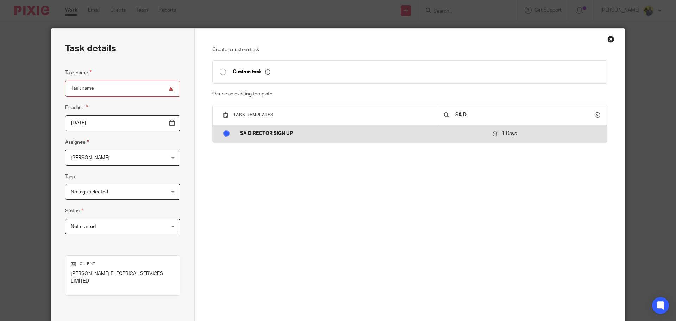
radio input "true"
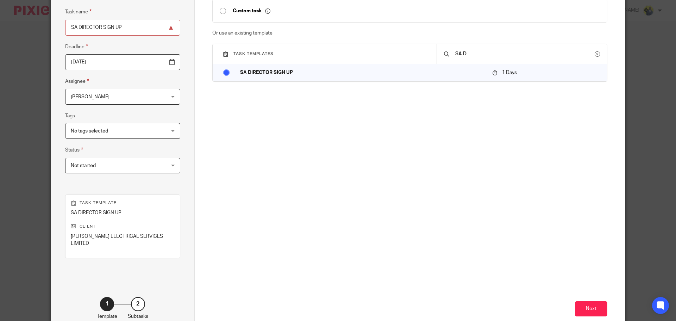
scroll to position [102, 0]
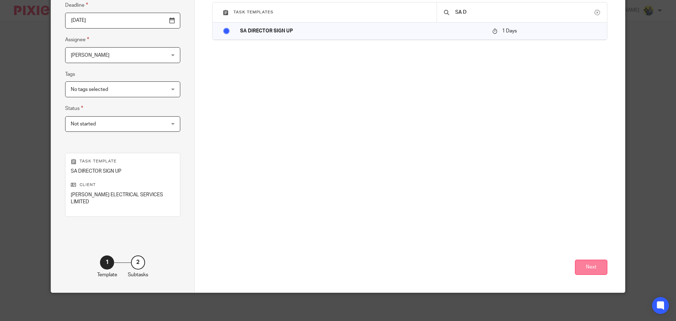
click at [592, 268] on button "Next" at bounding box center [591, 266] width 32 height 15
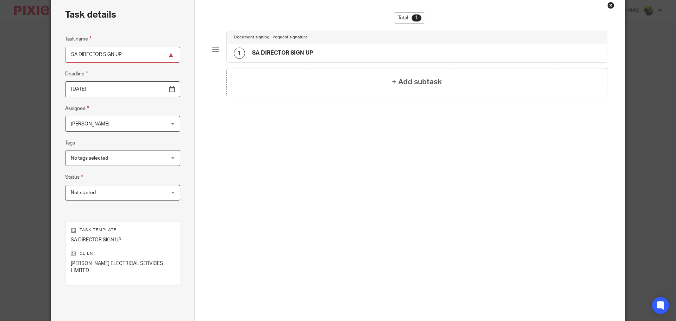
scroll to position [0, 0]
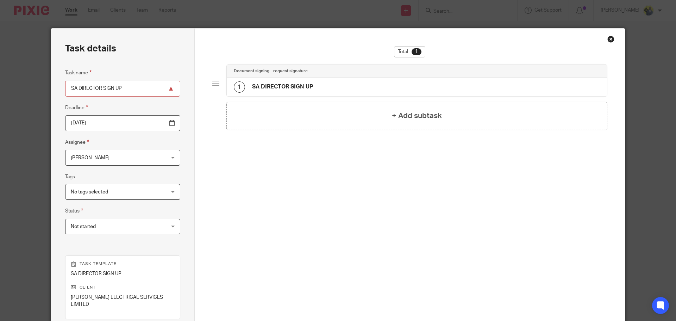
click at [271, 86] on h4 "SA DIRECTOR SIGN UP" at bounding box center [282, 86] width 61 height 7
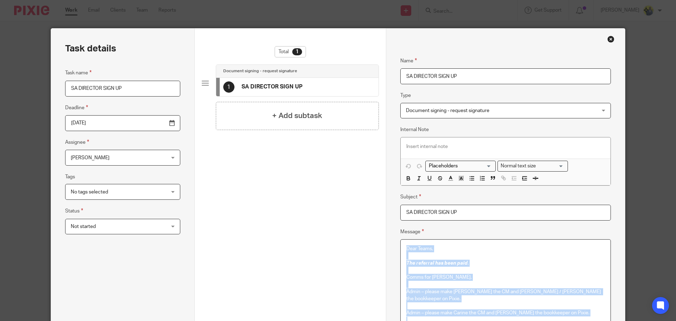
drag, startPoint x: 439, startPoint y: 197, endPoint x: 349, endPoint y: -43, distance: 256.5
click at [349, 0] on html "Work Email Clients Team Reports Work Email Clients Team Reports Settings Send n…" at bounding box center [338, 160] width 676 height 321
copy div "Dear Teams, The referral has been paid . Comms for Dennis. Admin – please make …"
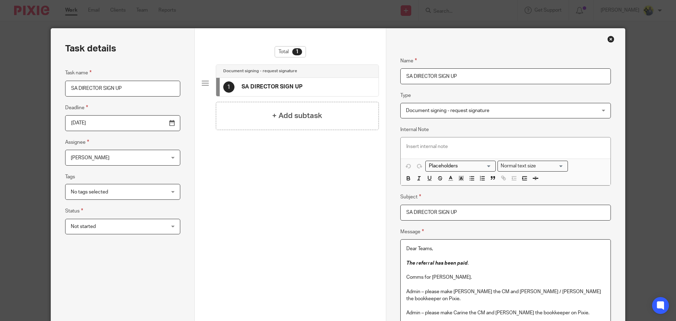
click at [607, 39] on div "Close this dialog window" at bounding box center [610, 39] width 7 height 7
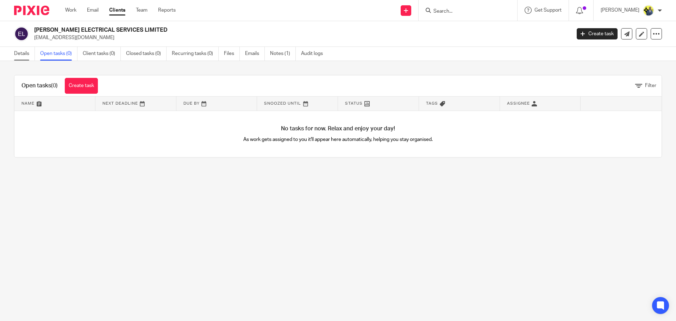
click at [16, 54] on link "Details" at bounding box center [24, 54] width 21 height 14
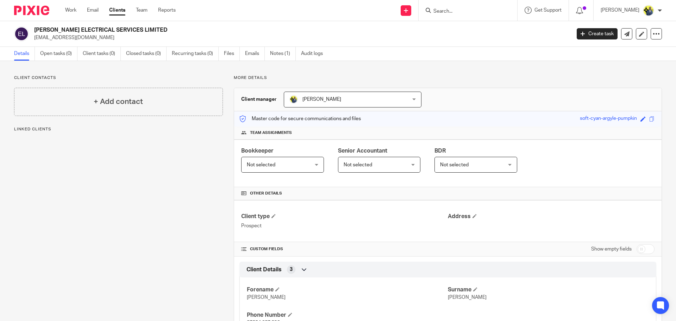
scroll to position [34, 0]
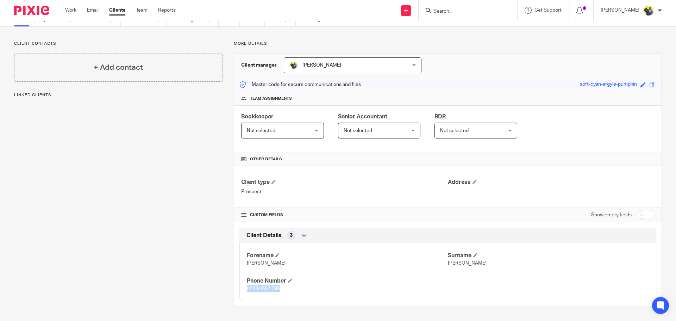
drag, startPoint x: 285, startPoint y: 291, endPoint x: 246, endPoint y: 289, distance: 39.5
click at [247, 289] on p "07834 687 096" at bounding box center [347, 288] width 201 height 7
copy span "07834 687 096"
click at [468, 4] on div at bounding box center [467, 10] width 99 height 21
click at [459, 13] on input "Search" at bounding box center [464, 11] width 63 height 6
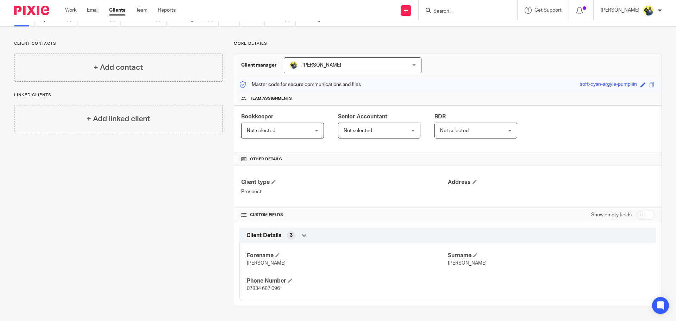
paste input "Wallace Muir"
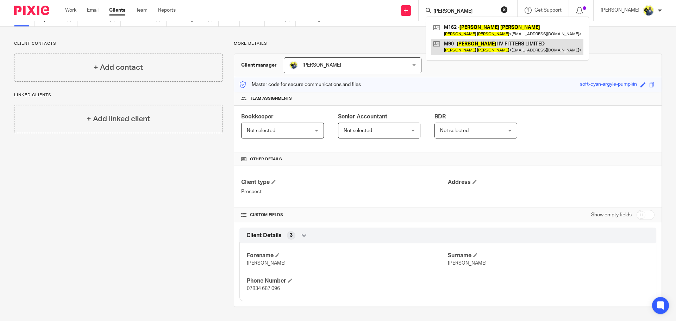
type input "Wallace Muir"
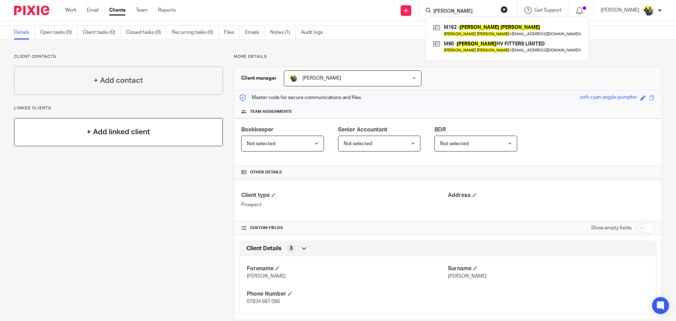
scroll to position [0, 0]
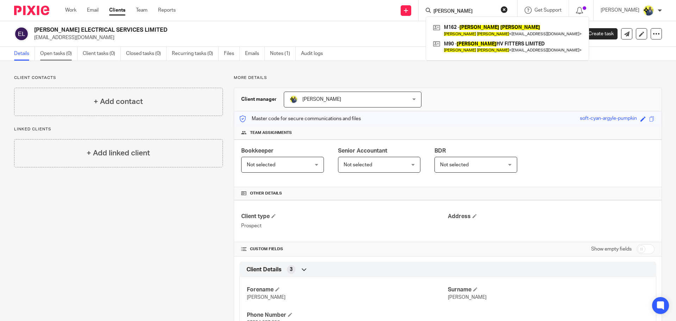
click at [61, 58] on link "Open tasks (0)" at bounding box center [58, 54] width 37 height 14
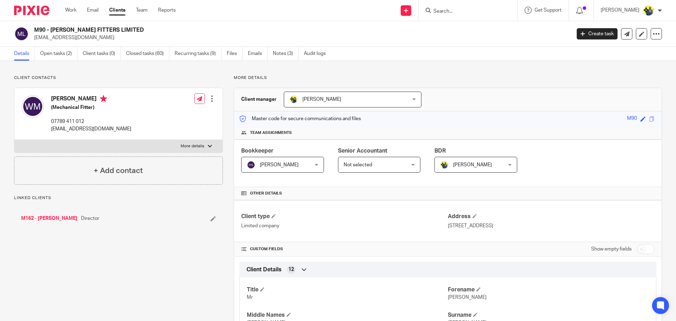
click at [145, 33] on h2 "M90 - MUIR HV FITTERS LIMITED" at bounding box center [246, 29] width 425 height 7
drag, startPoint x: 129, startPoint y: 29, endPoint x: 33, endPoint y: 27, distance: 96.5
click at [34, 24] on div "M90 - MUIR HV FITTERS LIMITED waldo485@gmail.com Create task Update from Compan…" at bounding box center [338, 34] width 676 height 26
copy h2 "M90 - MUIR HV FITTERS LIMITED"
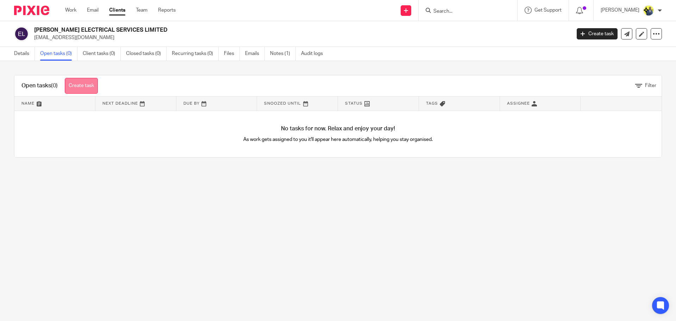
click at [69, 85] on link "Create task" at bounding box center [81, 86] width 33 height 16
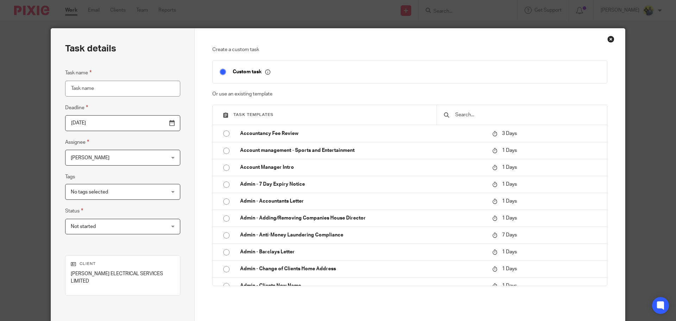
click at [496, 109] on div at bounding box center [521, 115] width 170 height 20
click at [493, 116] on input "text" at bounding box center [526, 115] width 145 height 8
click at [500, 118] on input "text" at bounding box center [526, 115] width 145 height 8
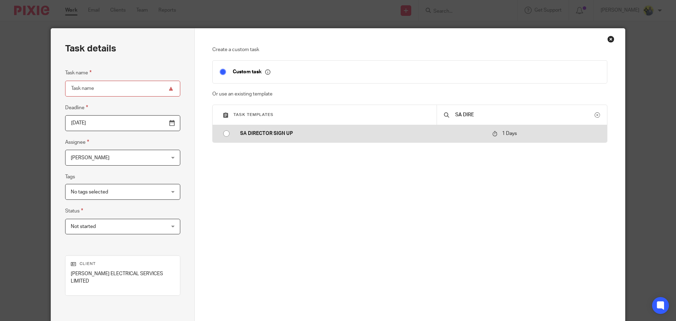
type input "SA DIRE"
click at [294, 132] on p "SA DIRECTOR SIGN UP" at bounding box center [362, 133] width 245 height 7
type input "2025-09-26"
type input "SA DIRECTOR SIGN UP"
checkbox input "false"
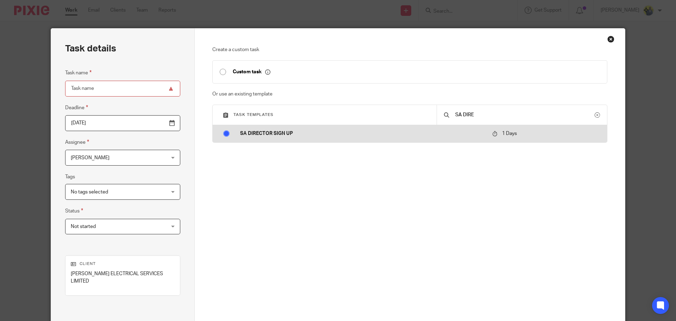
radio input "true"
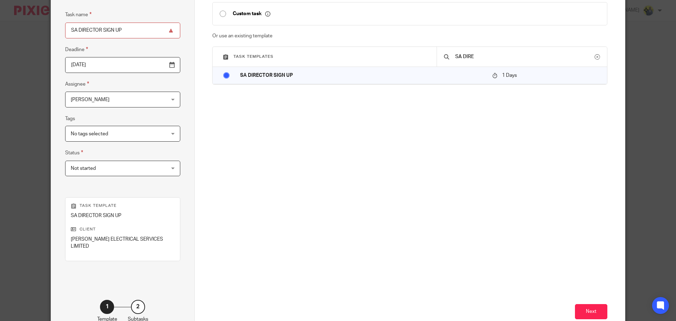
scroll to position [102, 0]
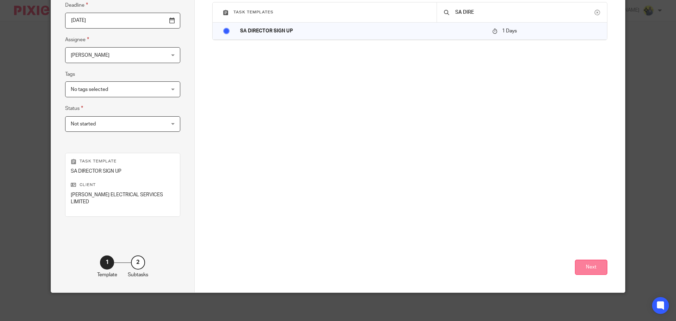
click at [594, 260] on button "Next" at bounding box center [591, 266] width 32 height 15
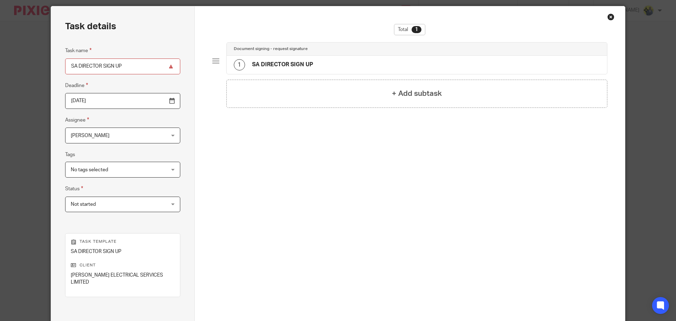
scroll to position [0, 0]
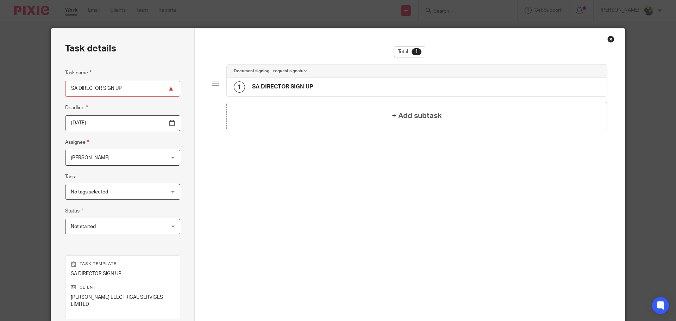
click at [322, 82] on div "1 SA DIRECTOR SIGN UP" at bounding box center [417, 87] width 380 height 18
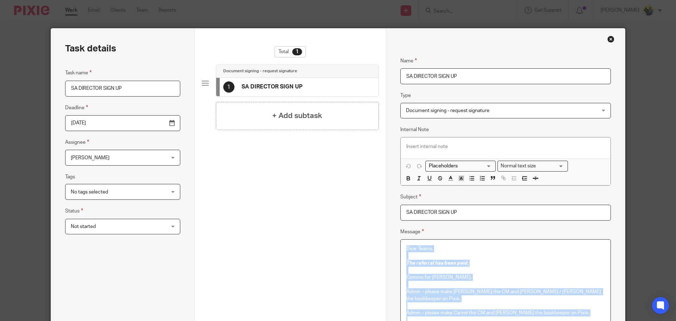
drag, startPoint x: 435, startPoint y: 196, endPoint x: 339, endPoint y: -43, distance: 256.9
click at [339, 0] on html "Work Email Clients Team Reports Work Email Clients Team Reports Settings Send n…" at bounding box center [338, 160] width 676 height 321
copy div "Dear Teams, The referral has been paid . Comms for Dennis. Admin – please make …"
click at [607, 37] on div "Close this dialog window" at bounding box center [610, 39] width 7 height 7
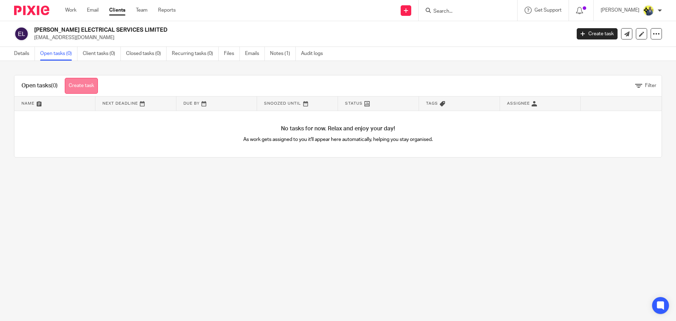
click at [89, 82] on link "Create task" at bounding box center [81, 86] width 33 height 16
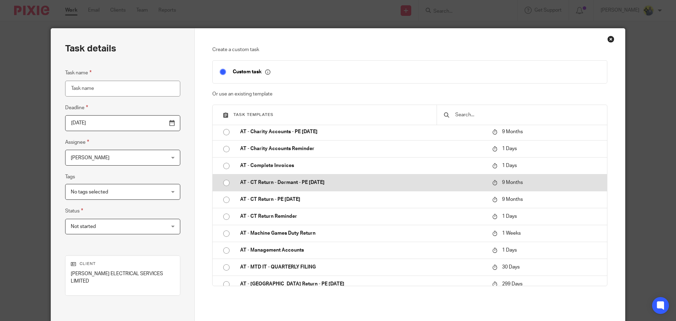
scroll to position [657, 0]
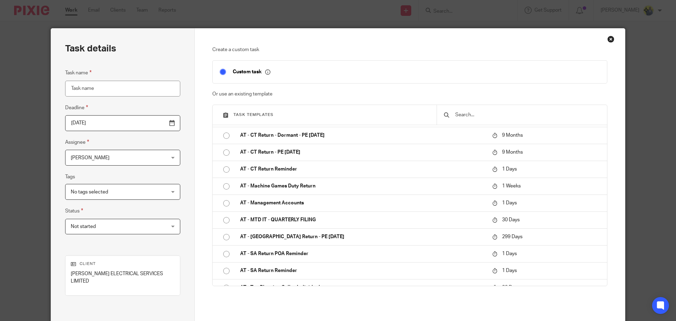
click at [460, 118] on input "text" at bounding box center [526, 115] width 145 height 8
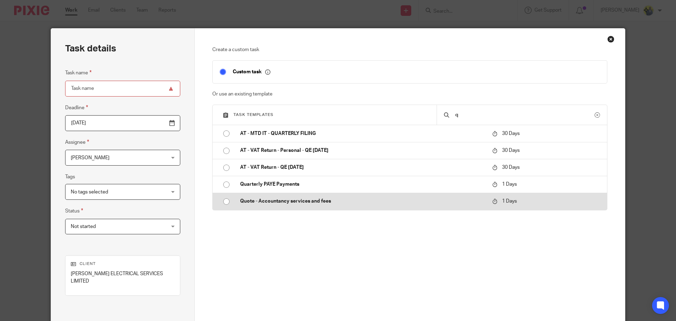
type input "q"
click at [286, 198] on p "Quote - Accountancy services and fees" at bounding box center [362, 200] width 245 height 7
type input "[DATE]"
type input "Quote - Accountancy services and fees"
checkbox input "false"
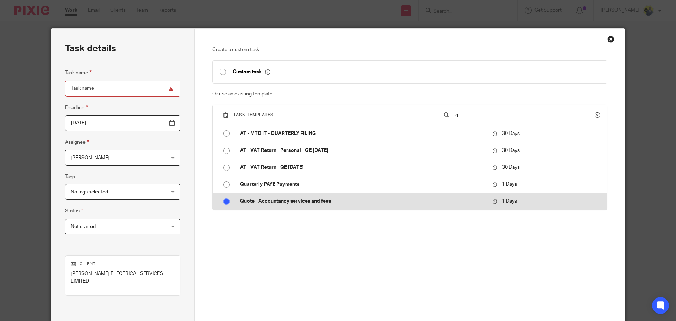
radio input "true"
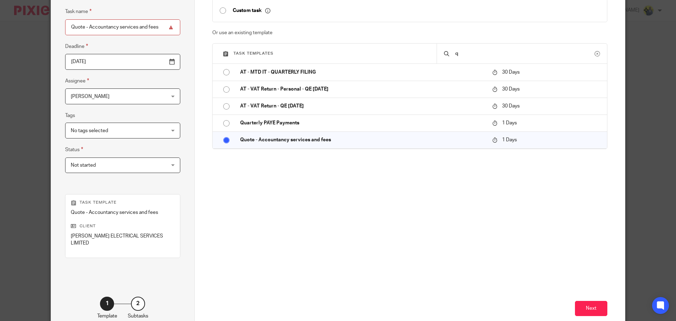
scroll to position [102, 0]
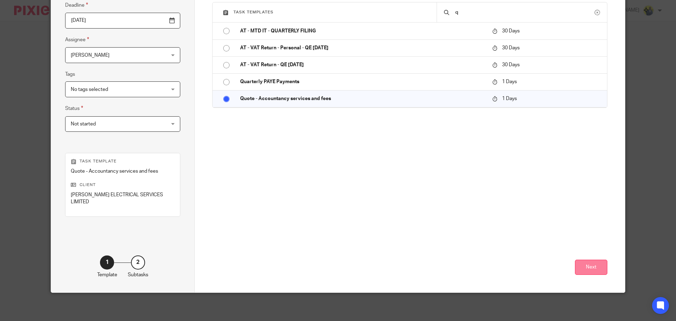
click at [589, 270] on button "Next" at bounding box center [591, 266] width 32 height 15
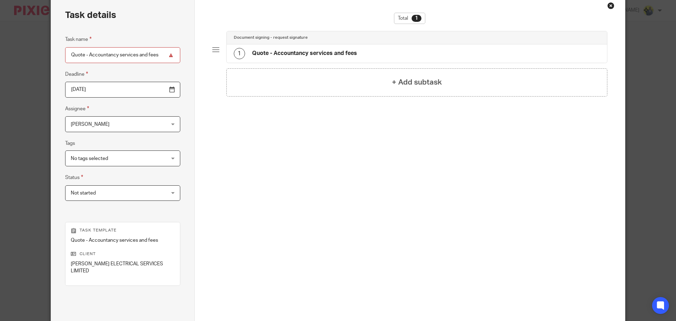
scroll to position [0, 0]
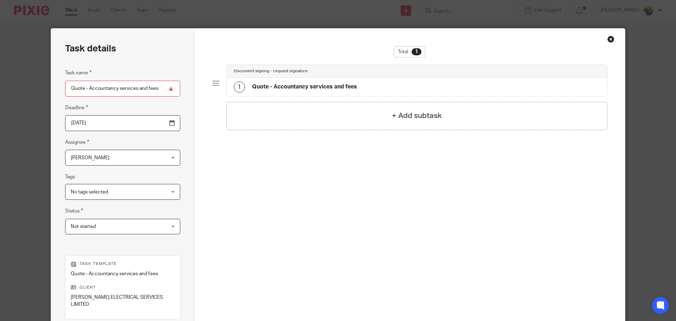
click at [319, 85] on h4 "Quote - Accountancy services and fees" at bounding box center [304, 86] width 105 height 7
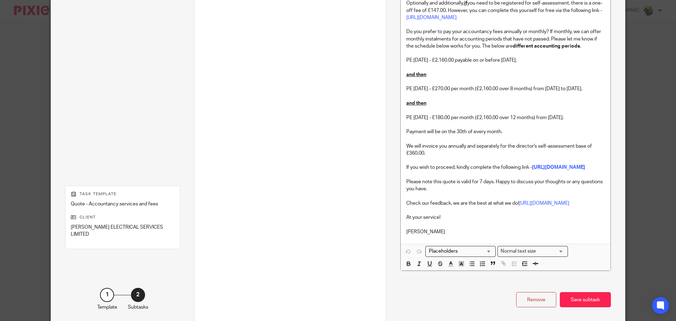
scroll to position [655, 0]
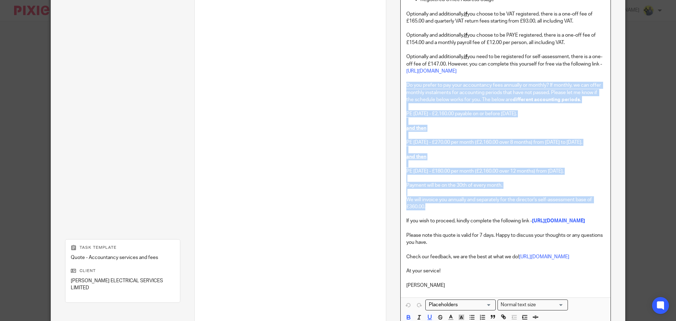
drag, startPoint x: 430, startPoint y: 218, endPoint x: 398, endPoint y: 89, distance: 132.8
copy div "Do you prefer to pay your accountancy fees annually or monthly? If monthly, we …"
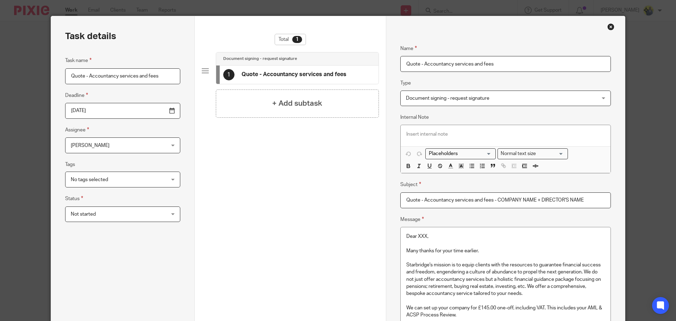
scroll to position [0, 0]
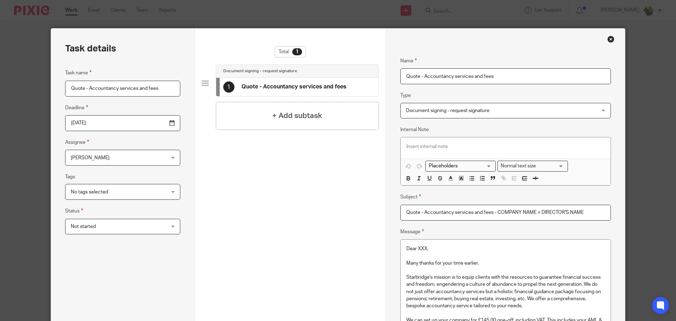
click at [608, 42] on div "Close this dialog window" at bounding box center [610, 39] width 7 height 7
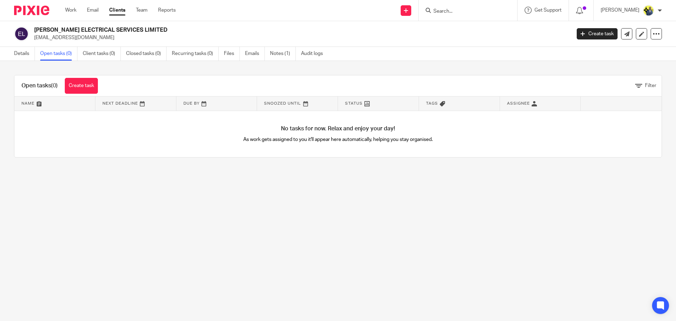
click at [456, 12] on input "Search" at bounding box center [464, 11] width 63 height 6
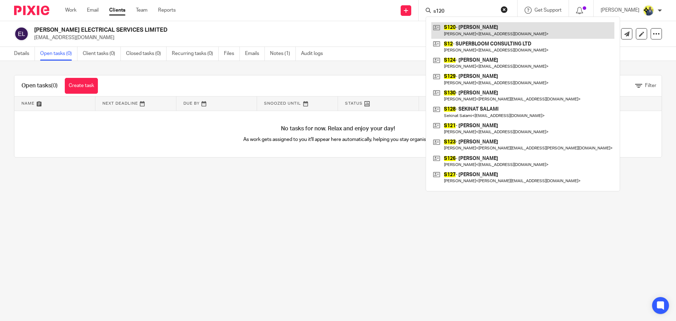
type input "s120"
click at [501, 30] on link at bounding box center [522, 30] width 183 height 16
